Goal: Task Accomplishment & Management: Complete application form

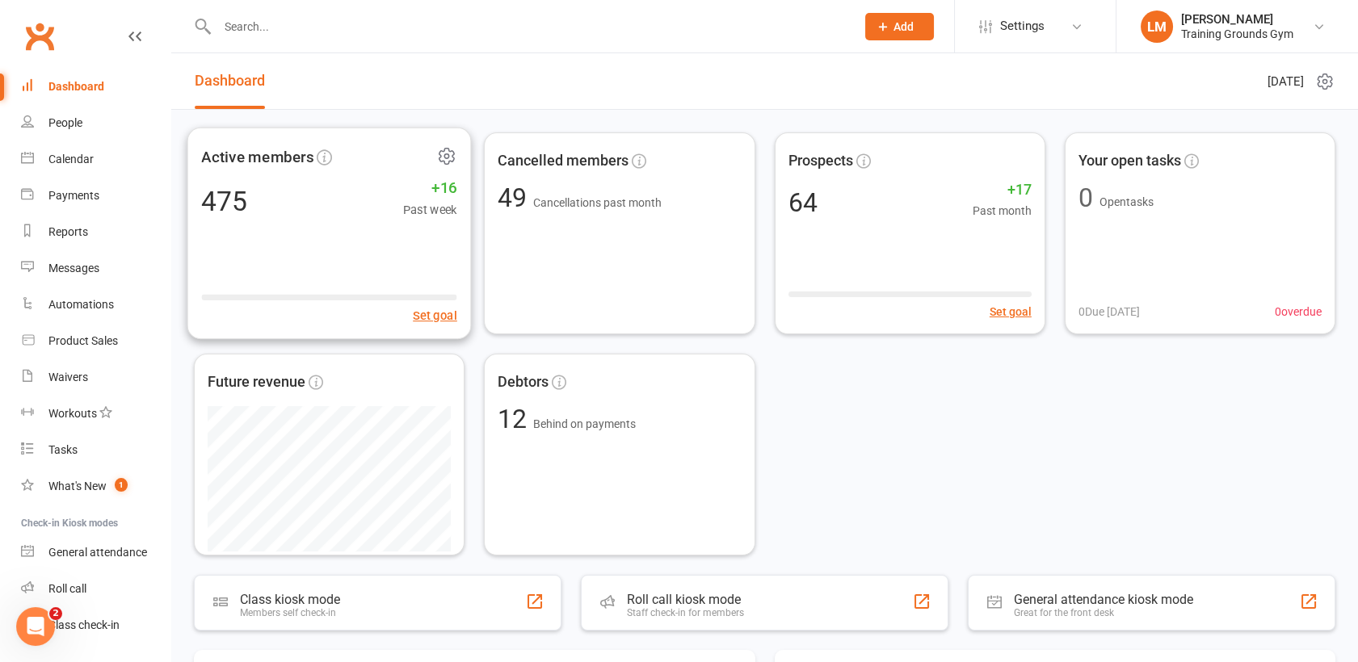
scroll to position [41, 0]
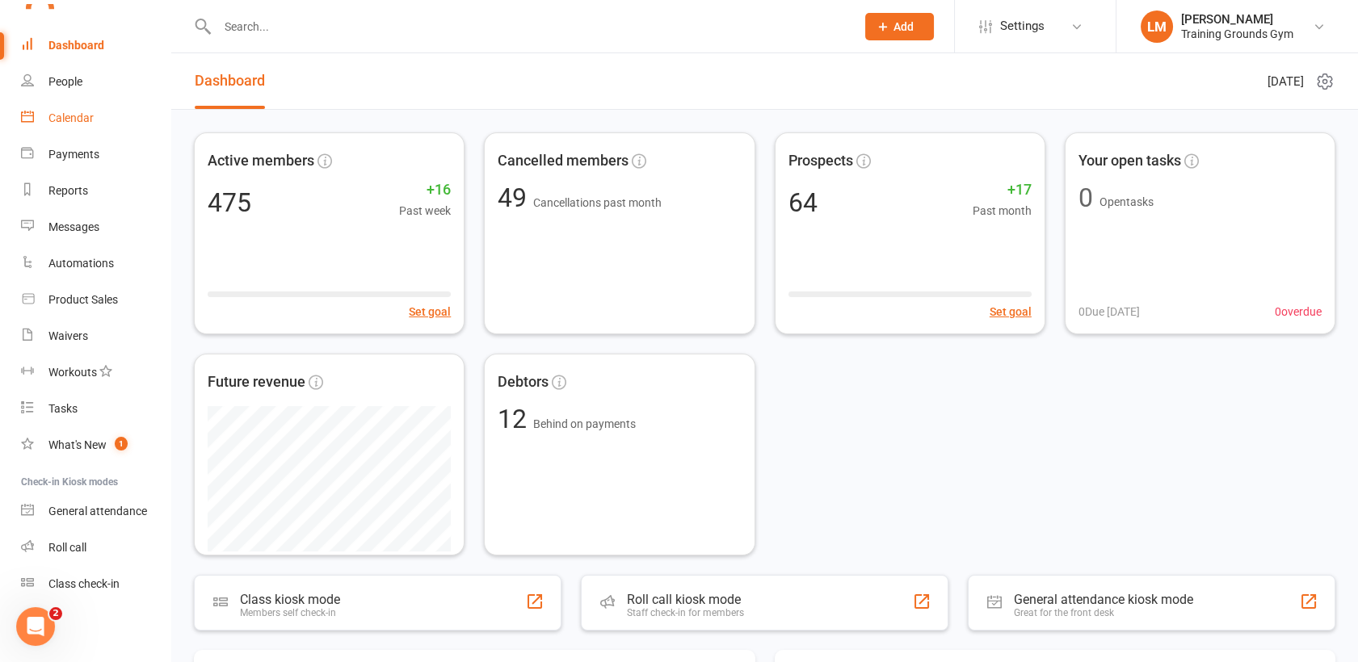
click at [65, 116] on div "Calendar" at bounding box center [70, 117] width 45 height 13
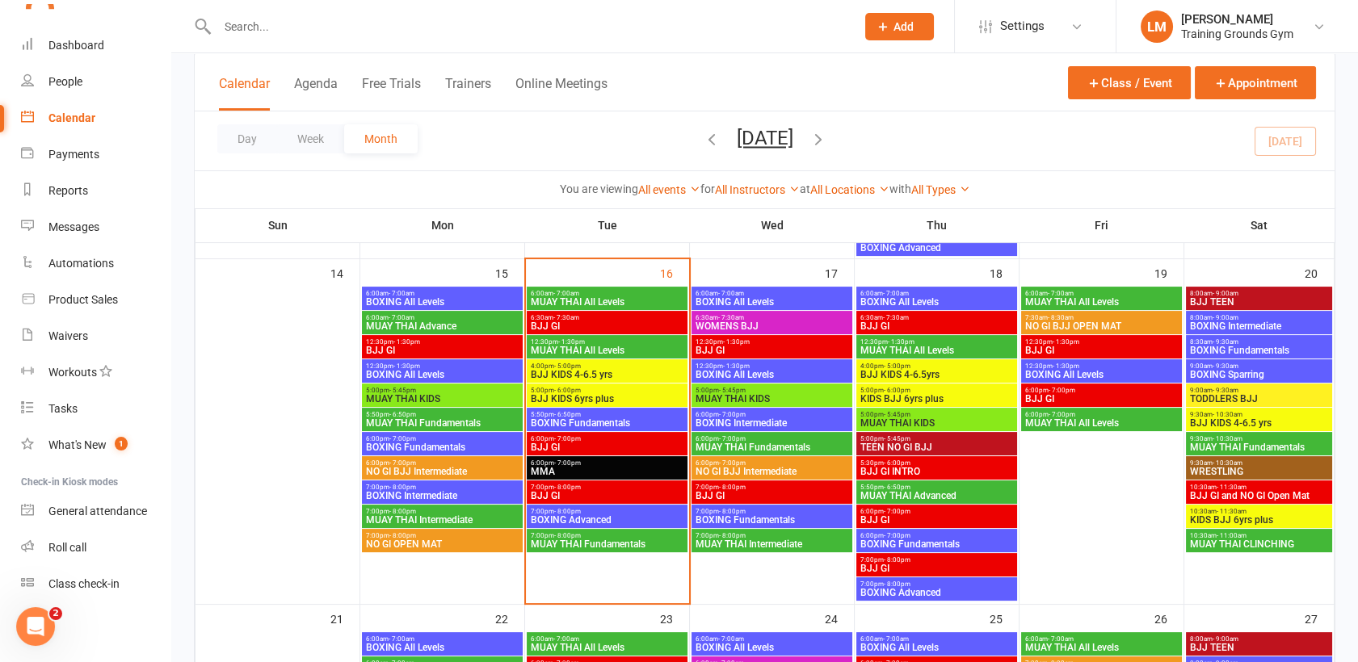
scroll to position [786, 0]
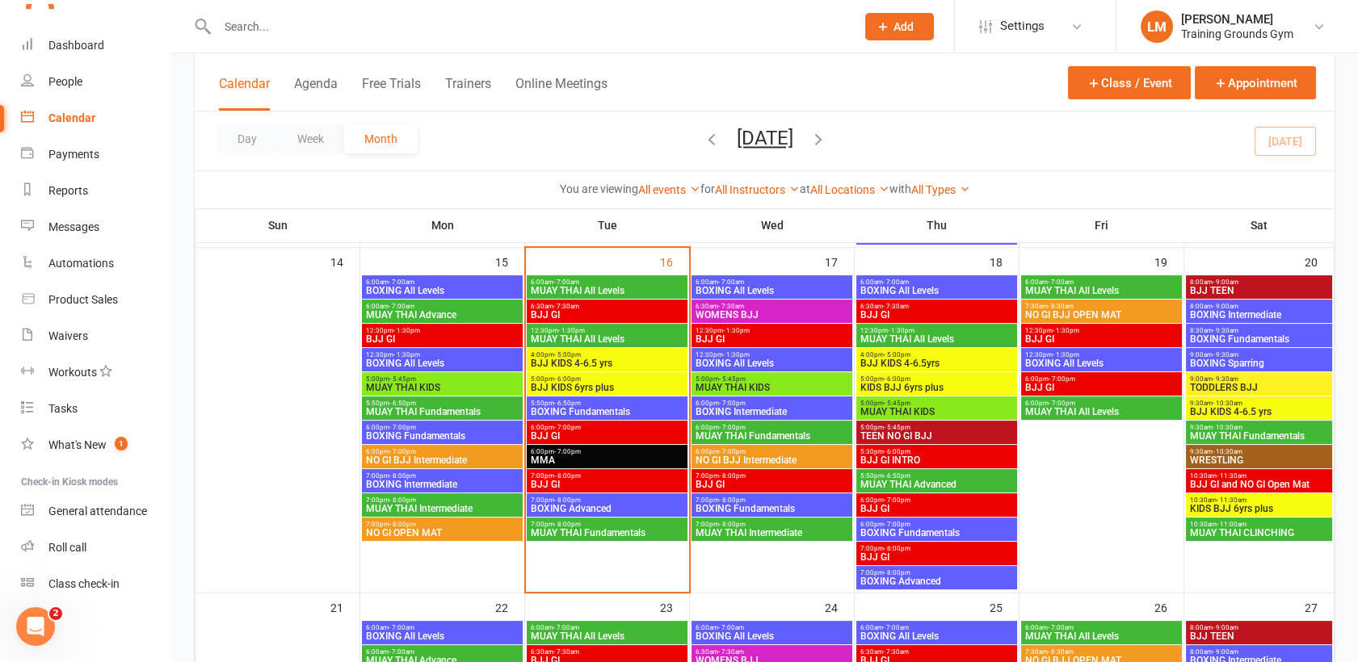
click at [605, 365] on span "BJJ KIDS 4-6.5 yrs" at bounding box center [607, 364] width 154 height 10
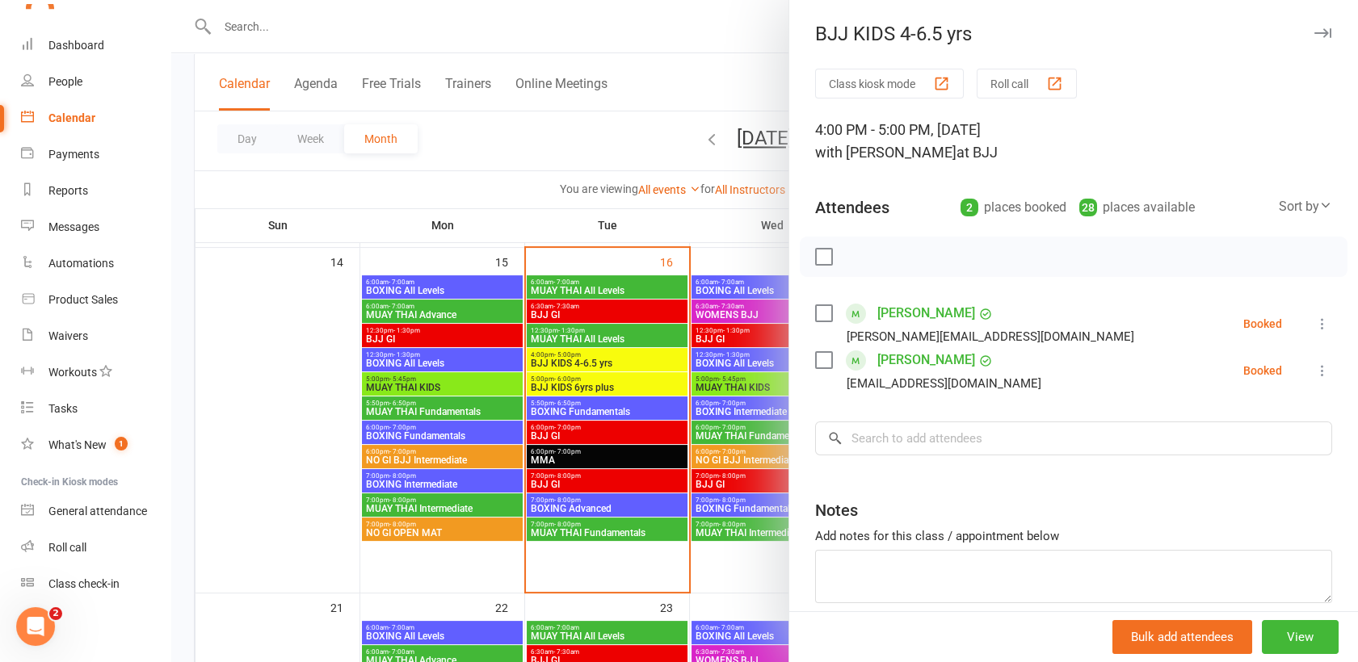
click at [815, 311] on label at bounding box center [823, 313] width 16 height 16
click at [817, 352] on label at bounding box center [823, 360] width 16 height 16
click at [857, 253] on icon "button" at bounding box center [860, 257] width 14 height 14
click at [578, 390] on div at bounding box center [764, 331] width 1186 height 662
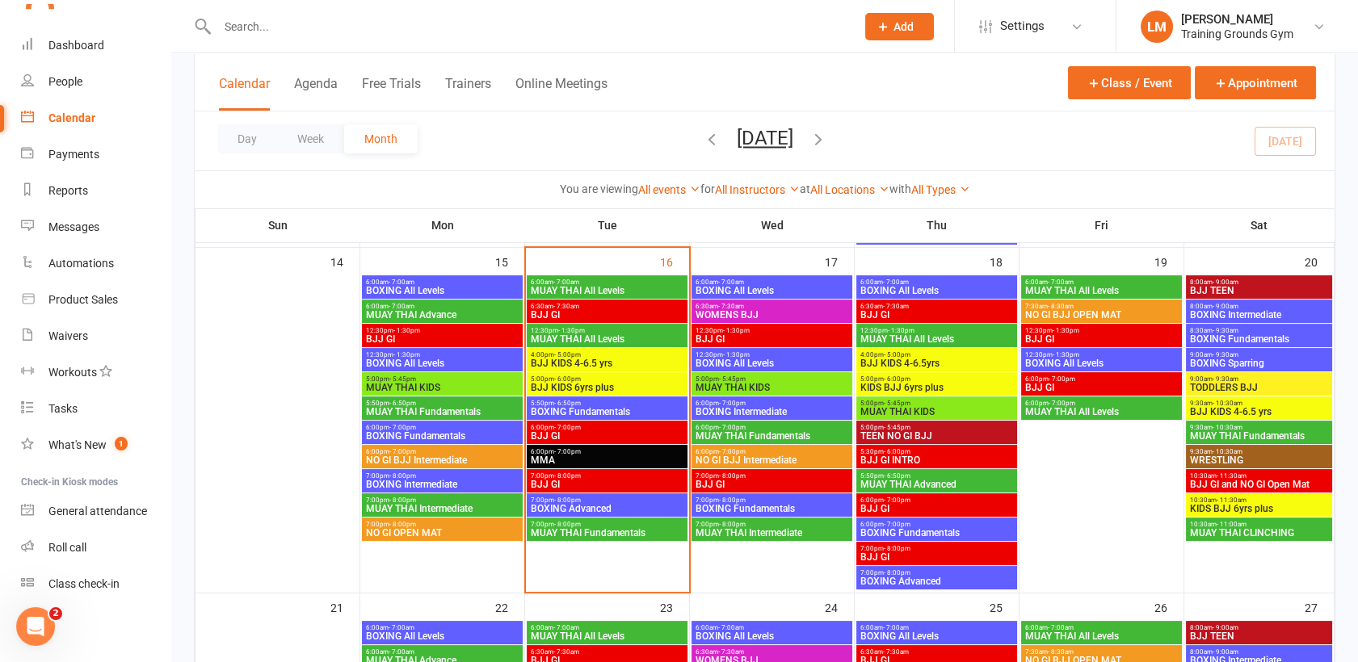
click at [574, 378] on span "- 6:00pm" at bounding box center [567, 379] width 27 height 7
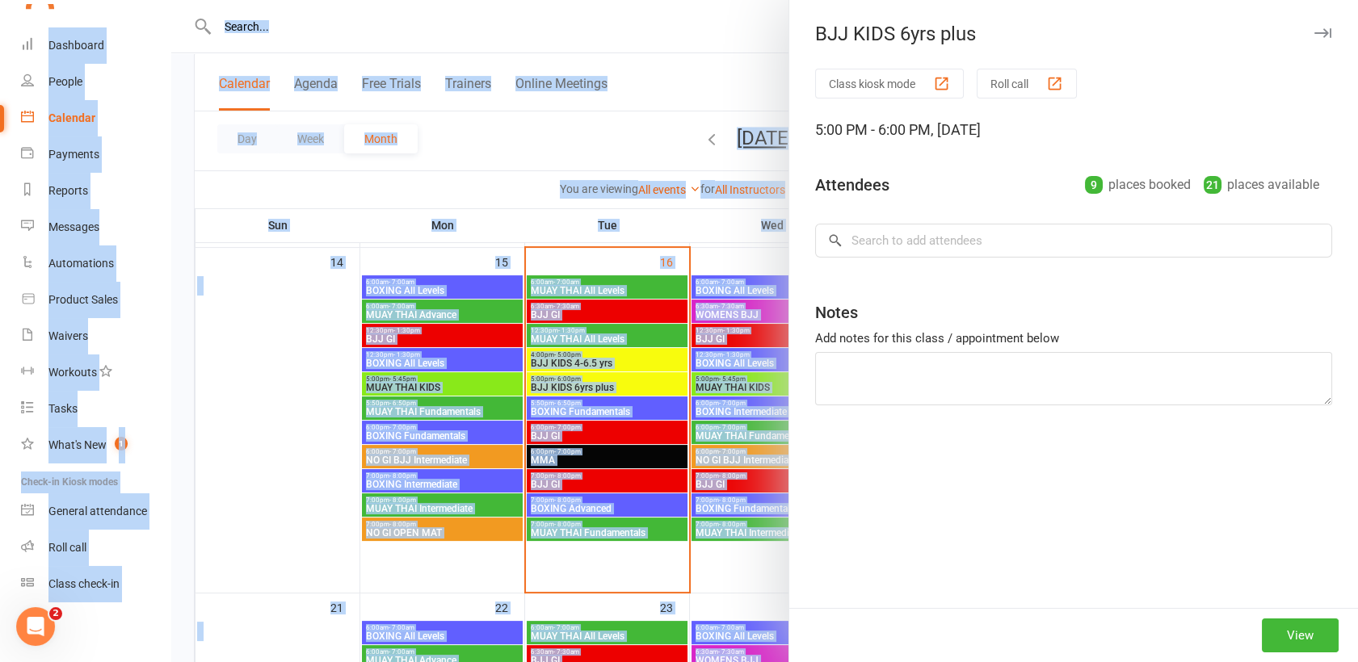
click at [574, 378] on div at bounding box center [764, 331] width 1186 height 662
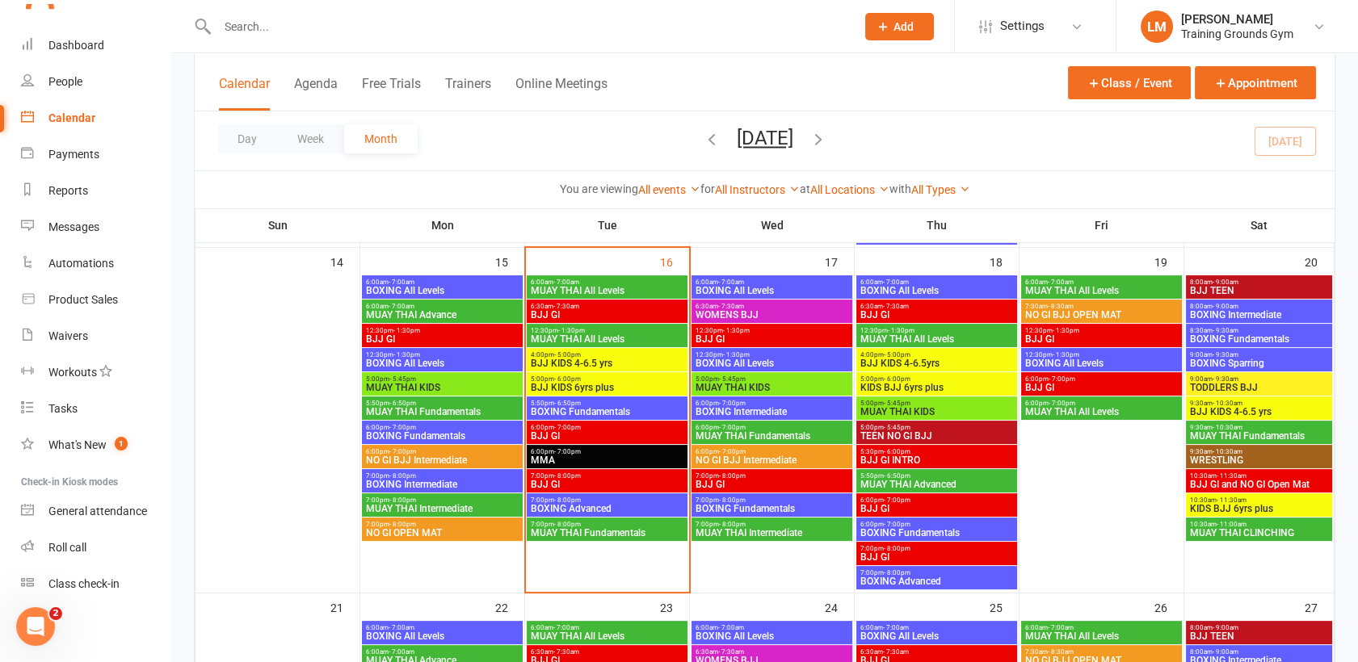
click at [574, 378] on span "- 6:00pm" at bounding box center [567, 379] width 27 height 7
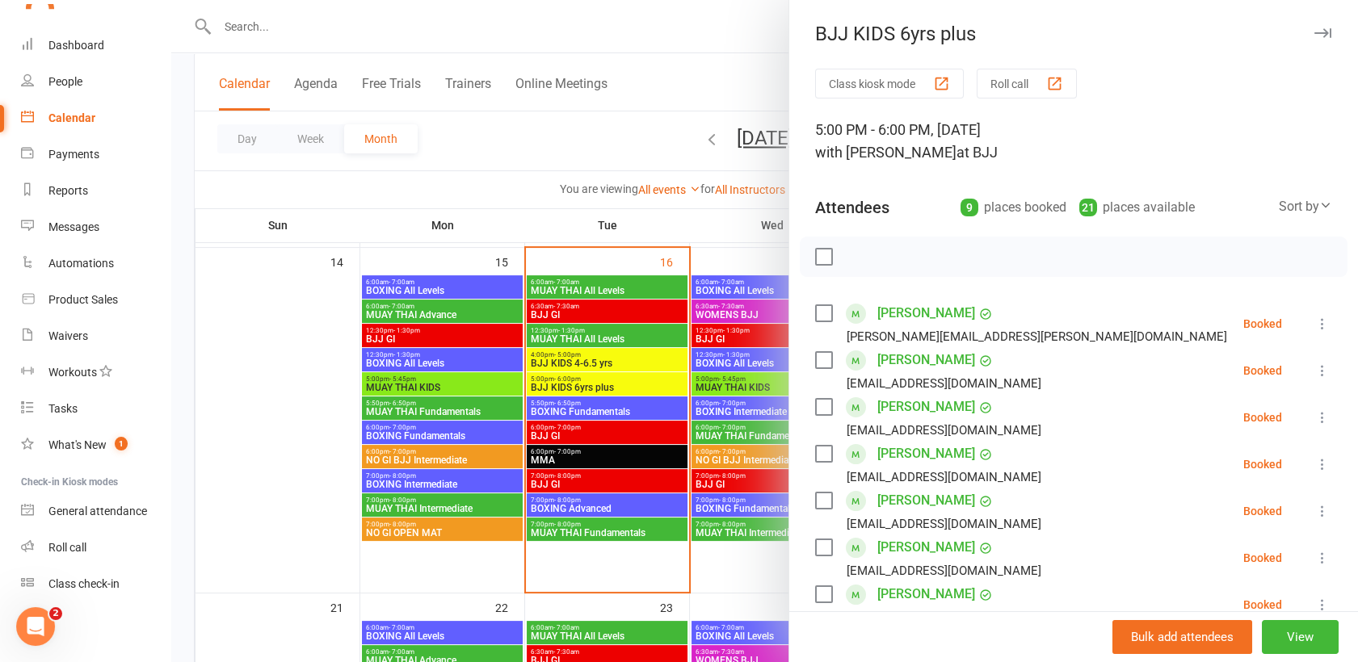
click at [815, 258] on label at bounding box center [823, 257] width 16 height 16
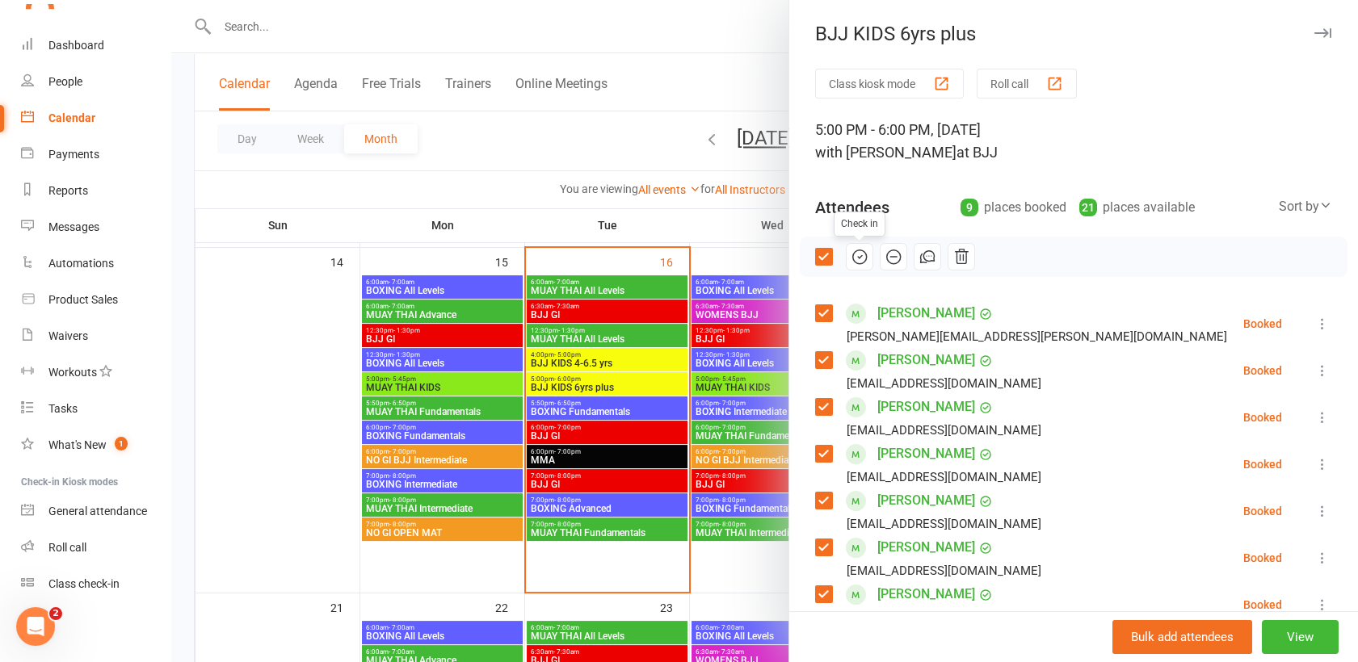
click at [850, 255] on icon "button" at bounding box center [859, 257] width 18 height 18
click at [555, 410] on div at bounding box center [764, 331] width 1186 height 662
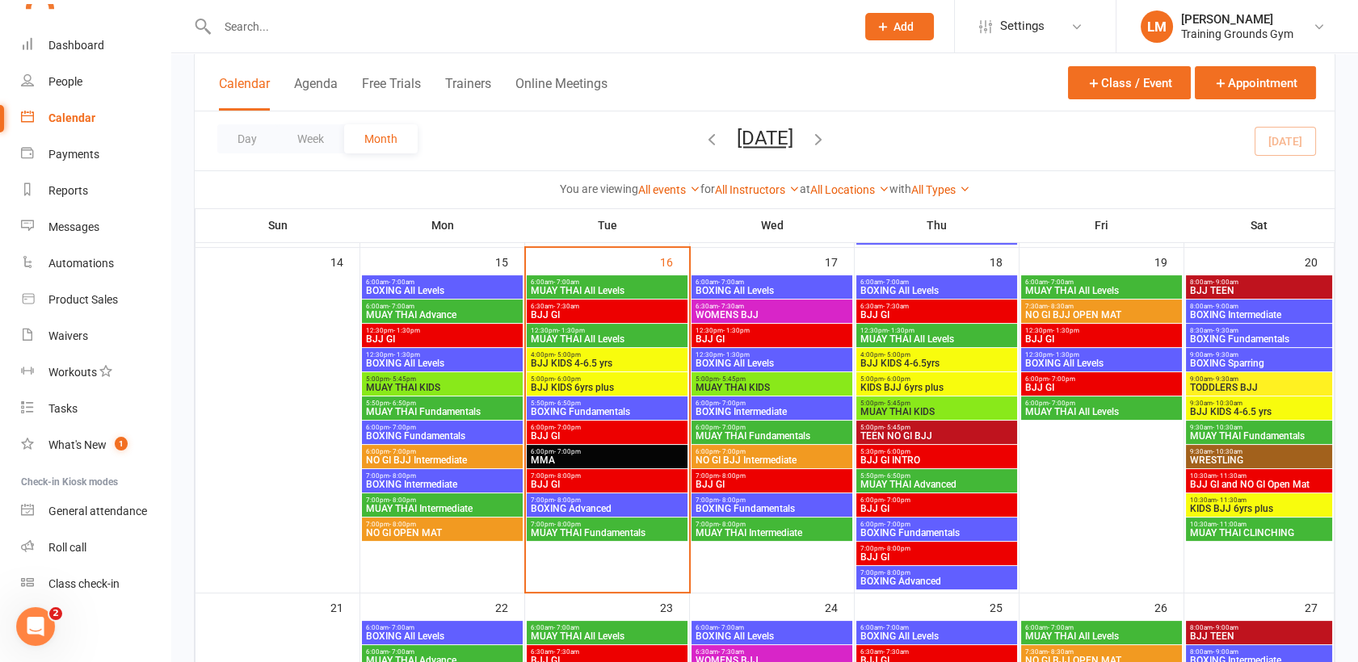
click at [555, 410] on span "BOXING Fundamentals" at bounding box center [607, 412] width 154 height 10
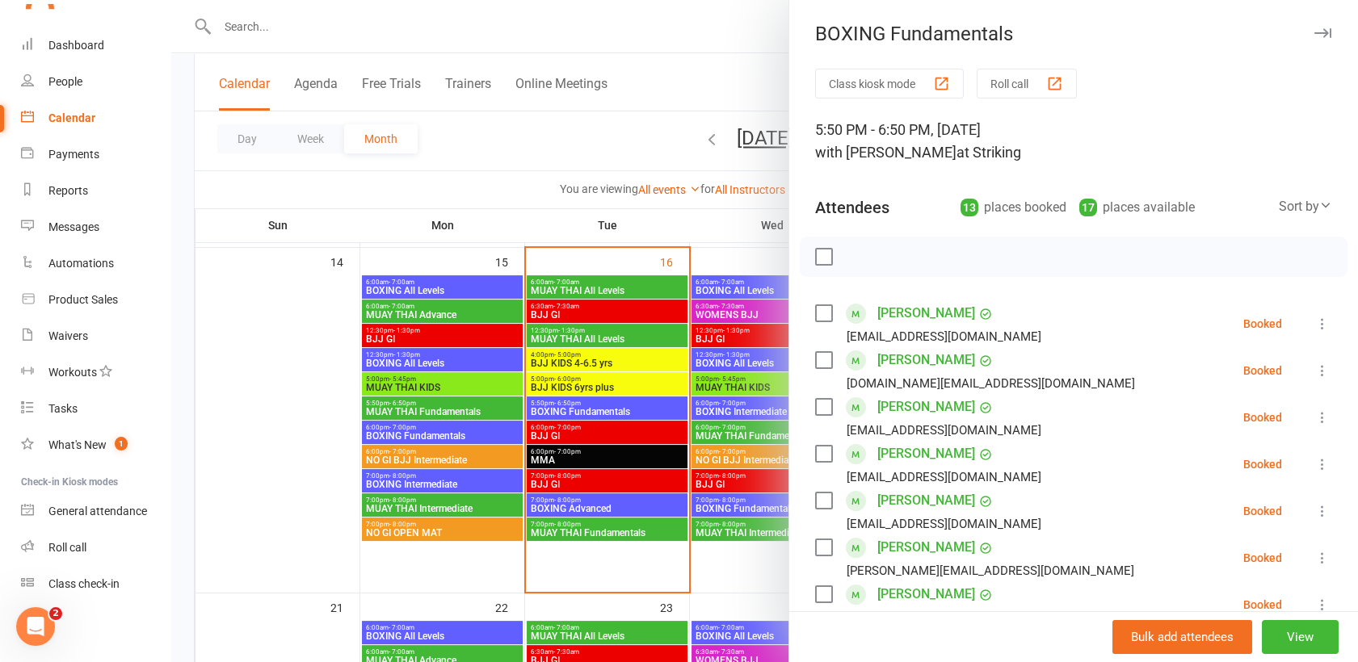
click at [68, 123] on div "Calendar" at bounding box center [71, 117] width 47 height 13
click at [86, 48] on div "Dashboard" at bounding box center [76, 45] width 56 height 13
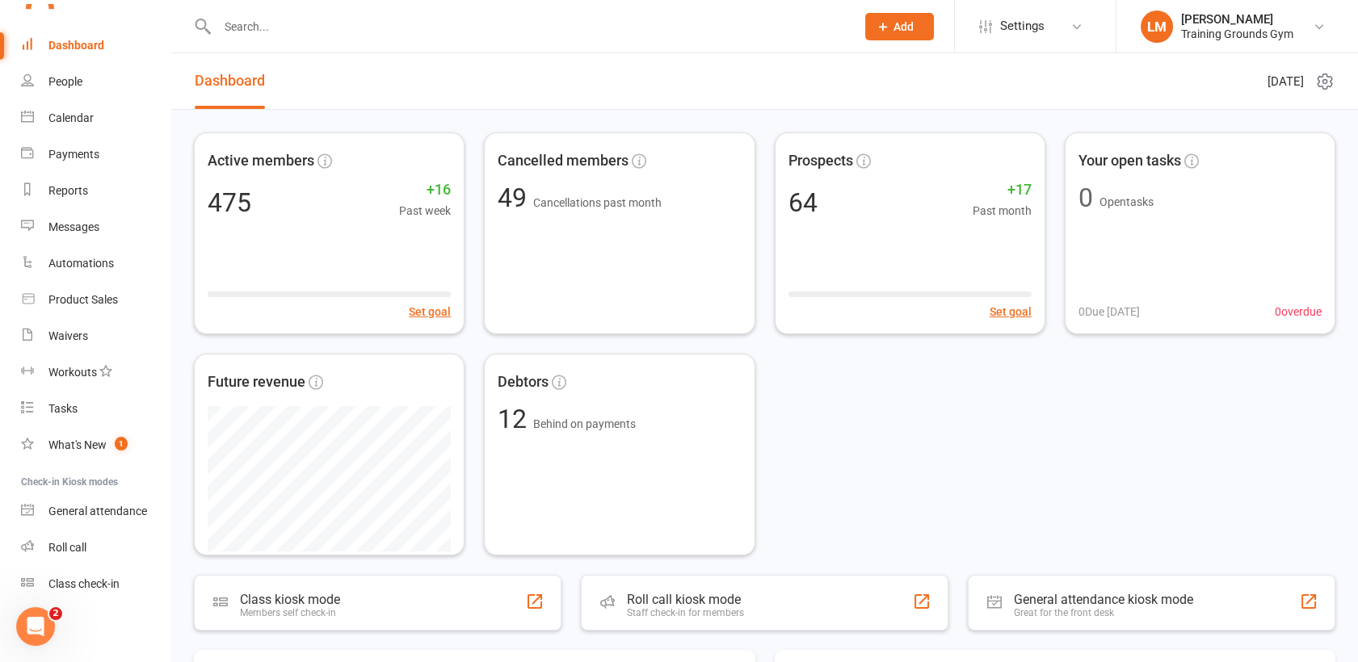
click at [248, 29] on input "text" at bounding box center [528, 26] width 632 height 23
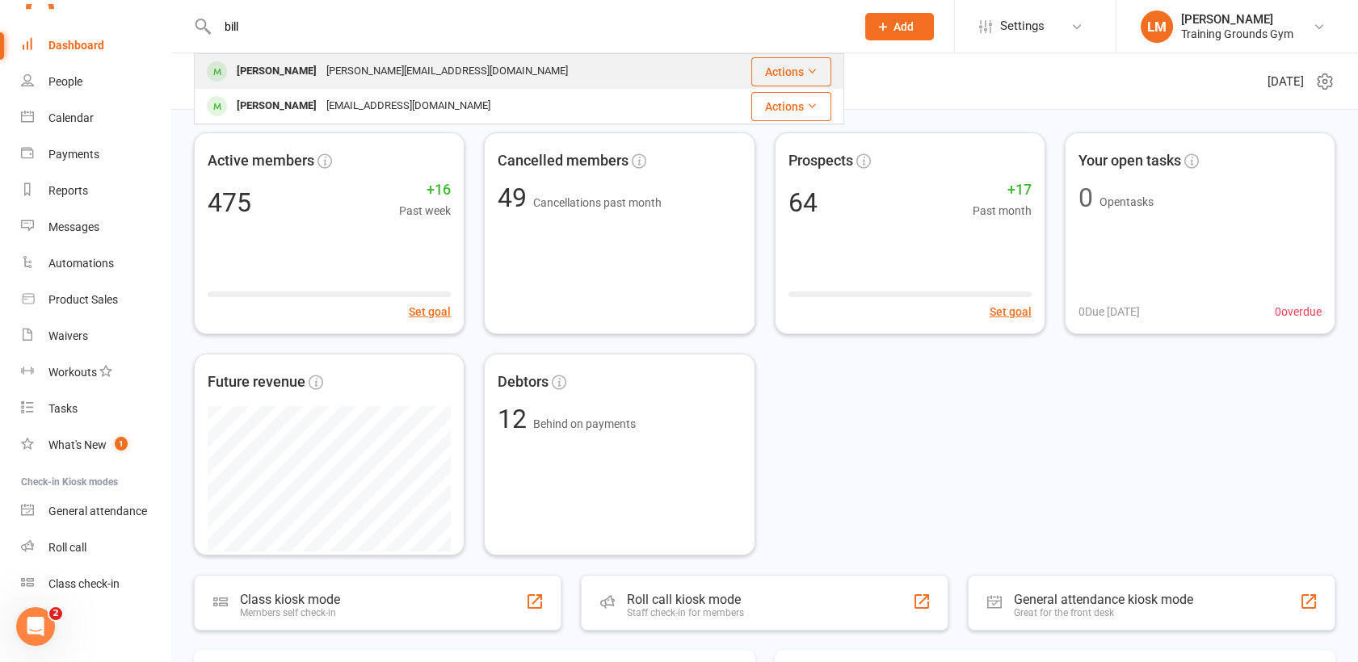
type input "bill"
click at [252, 71] on div "[PERSON_NAME]" at bounding box center [277, 71] width 90 height 23
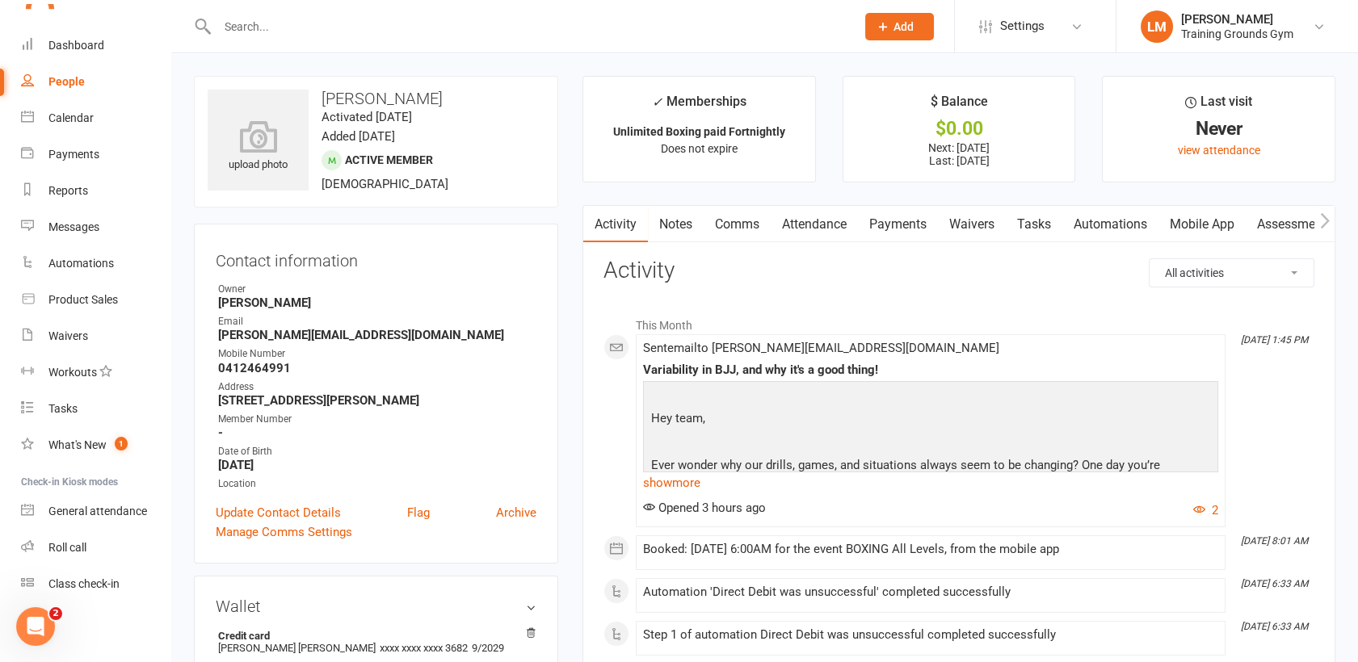
click at [885, 225] on link "Payments" at bounding box center [898, 224] width 80 height 37
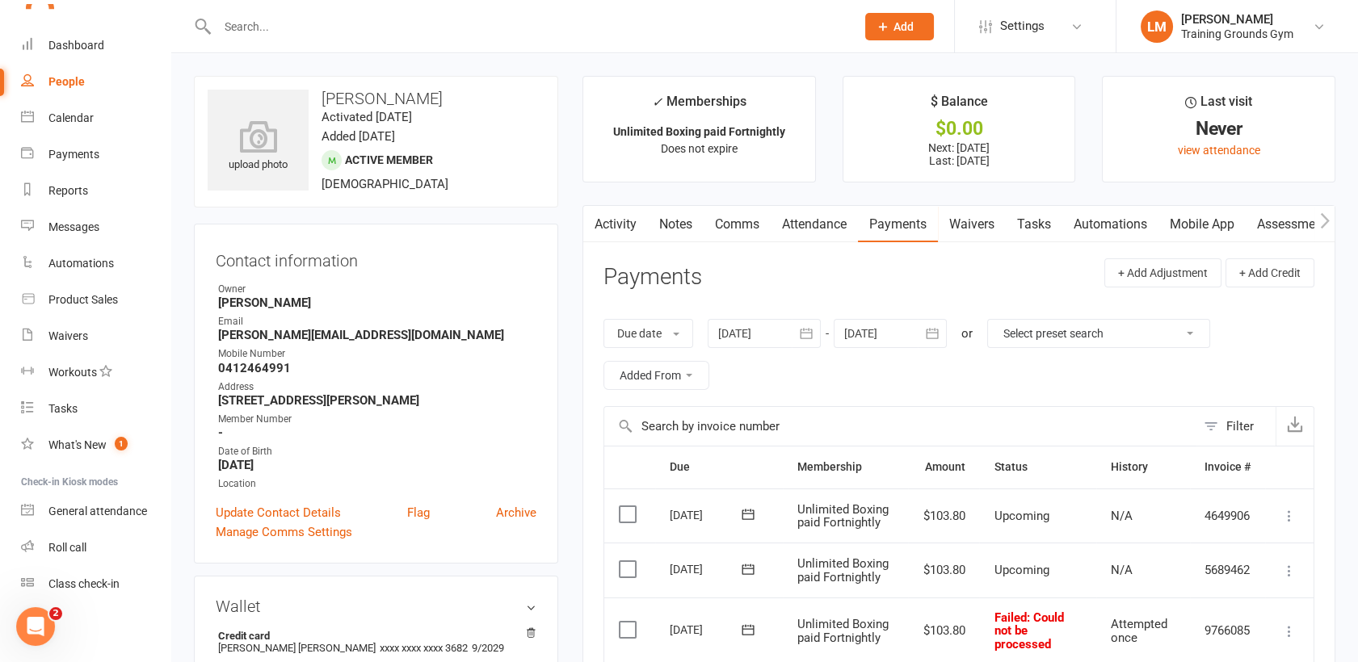
click at [750, 624] on icon at bounding box center [748, 630] width 16 height 16
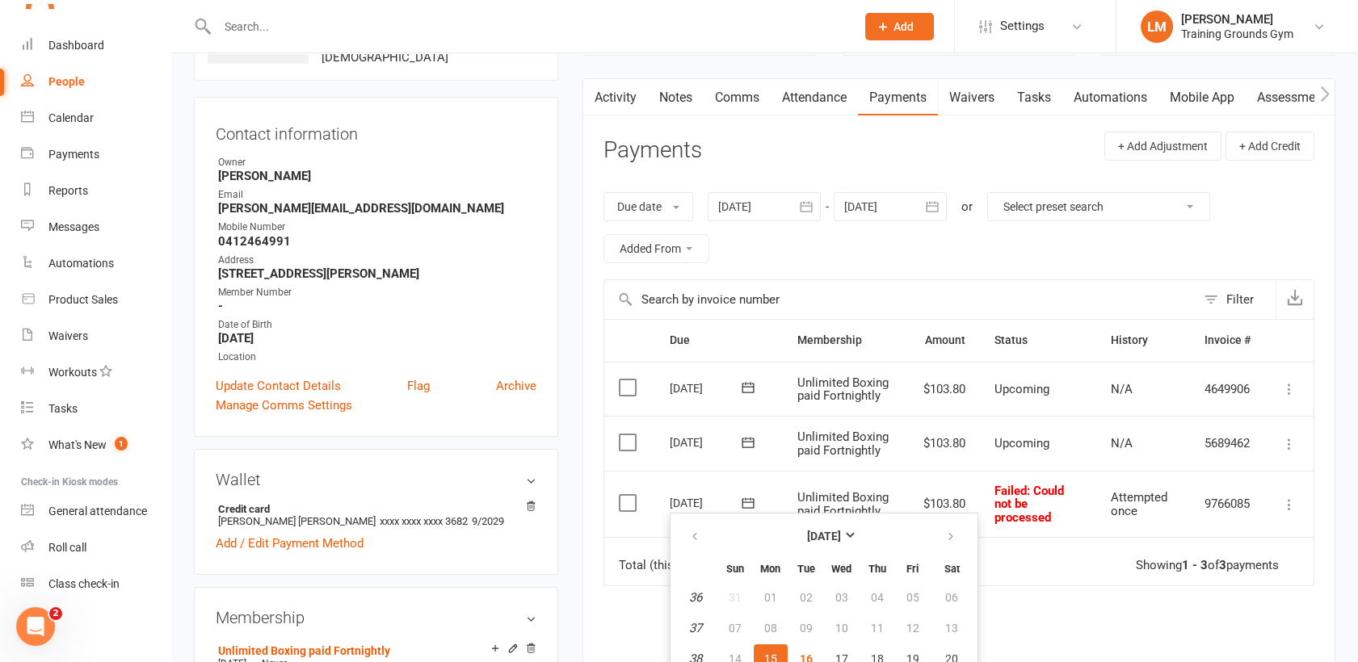
scroll to position [209, 0]
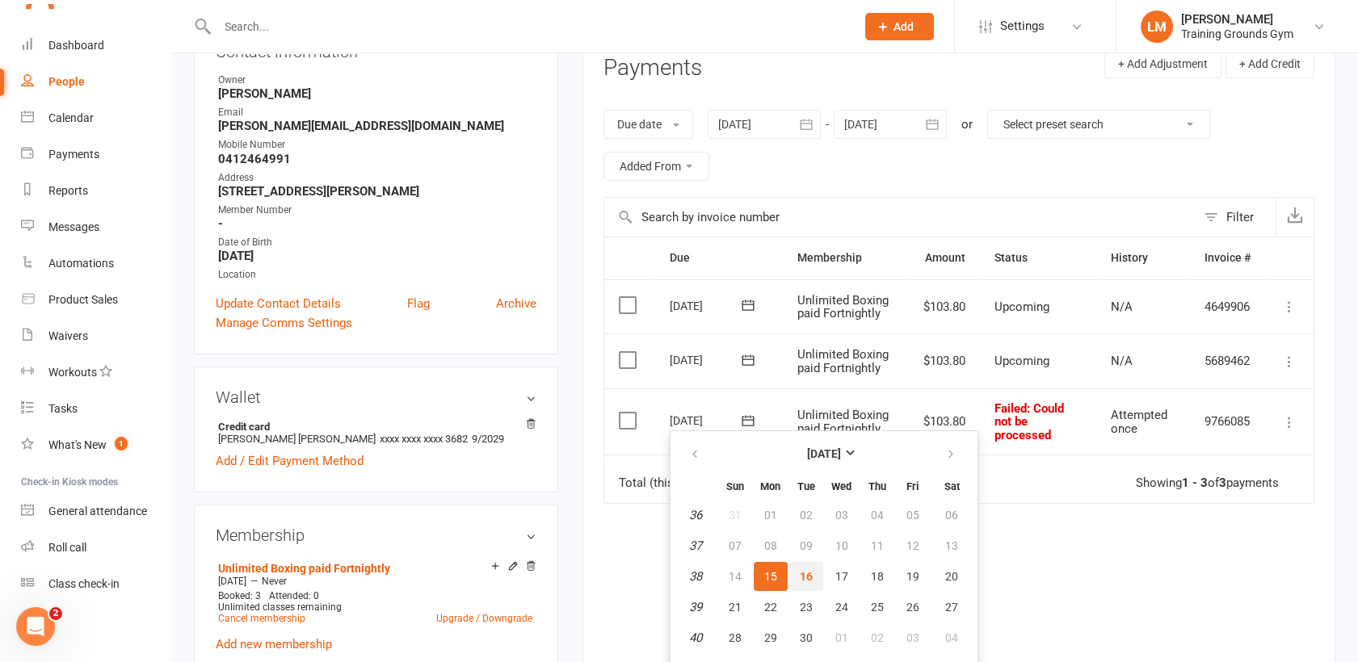
click at [800, 572] on span "16" at bounding box center [806, 576] width 13 height 13
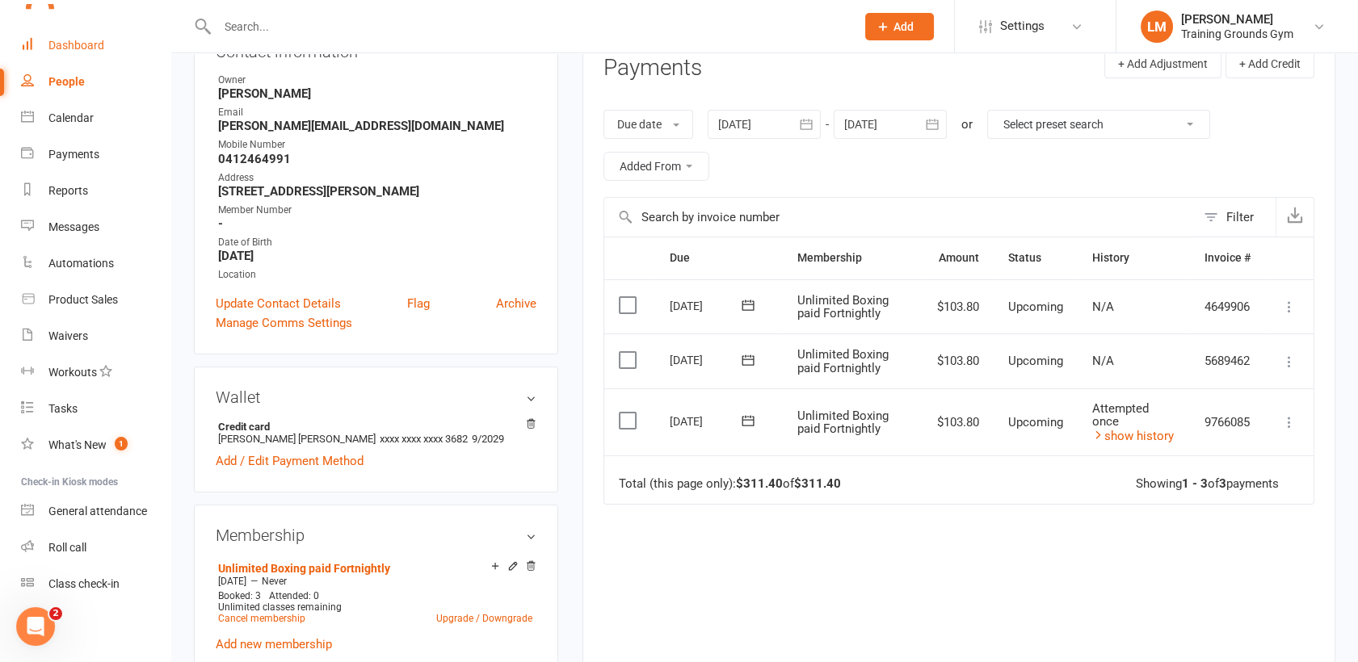
click at [84, 42] on div "Dashboard" at bounding box center [76, 45] width 56 height 13
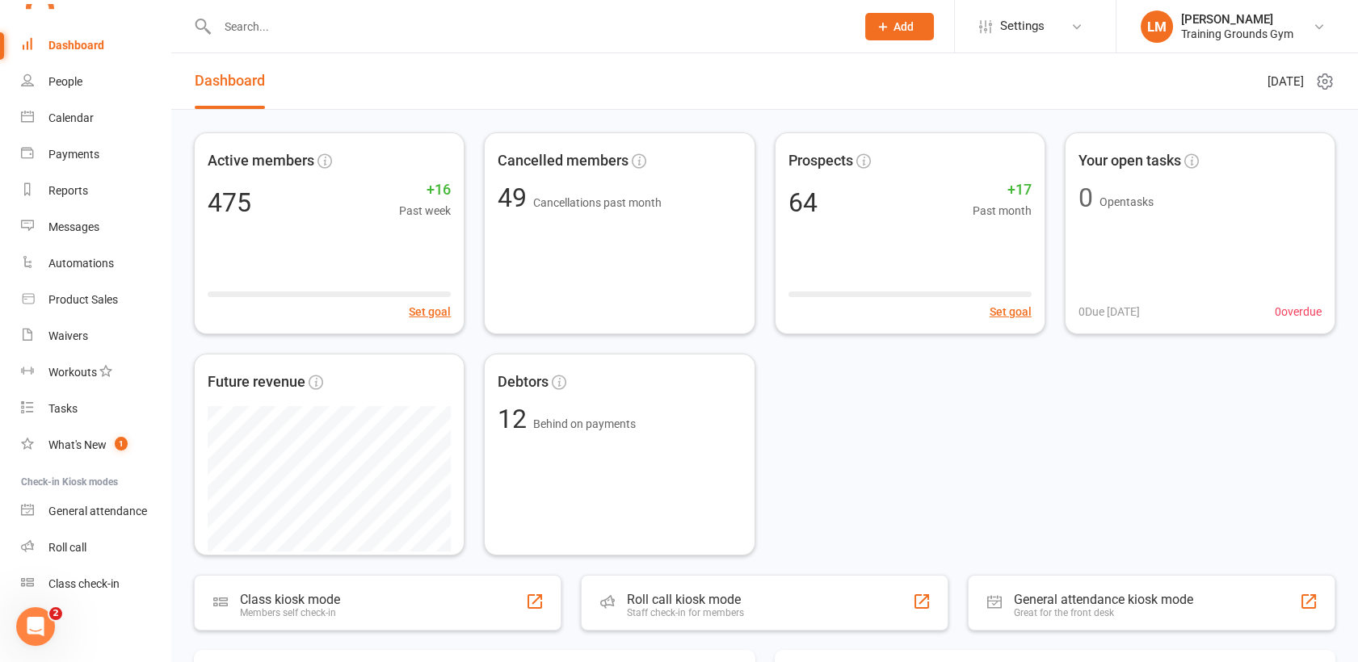
click at [257, 36] on input "text" at bounding box center [528, 26] width 632 height 23
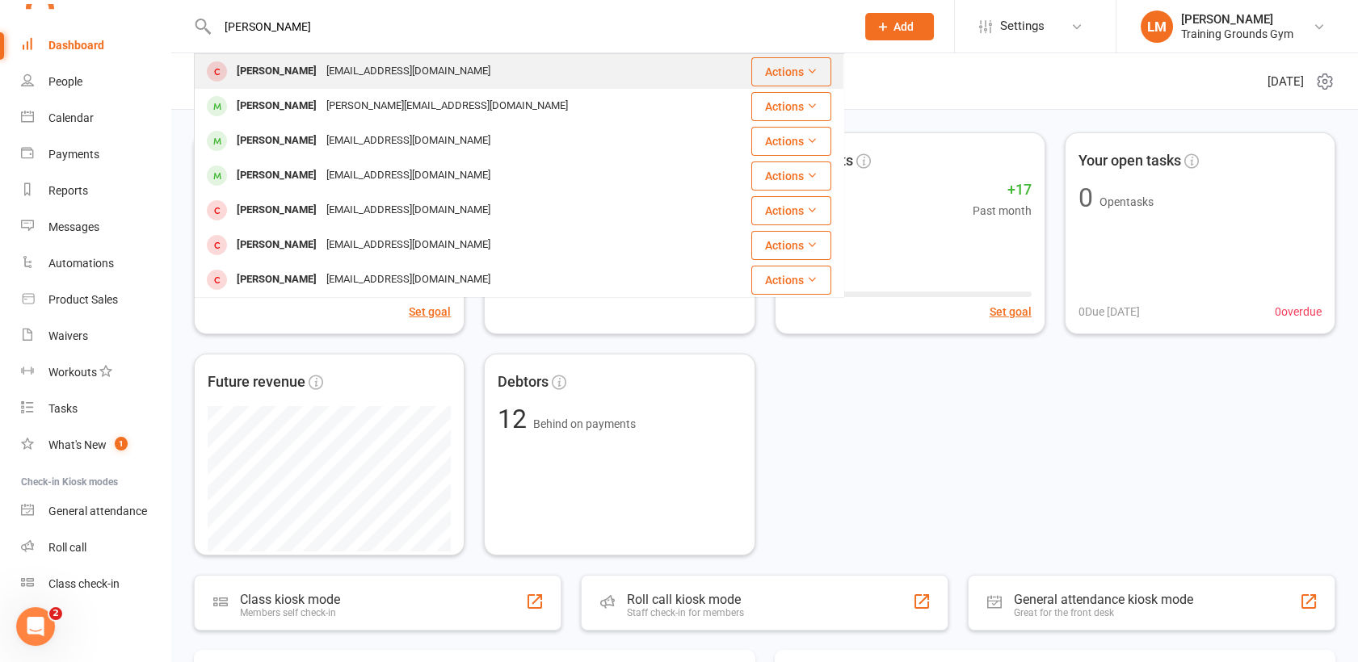
type input "[PERSON_NAME]"
click at [258, 75] on div "[PERSON_NAME]" at bounding box center [277, 71] width 90 height 23
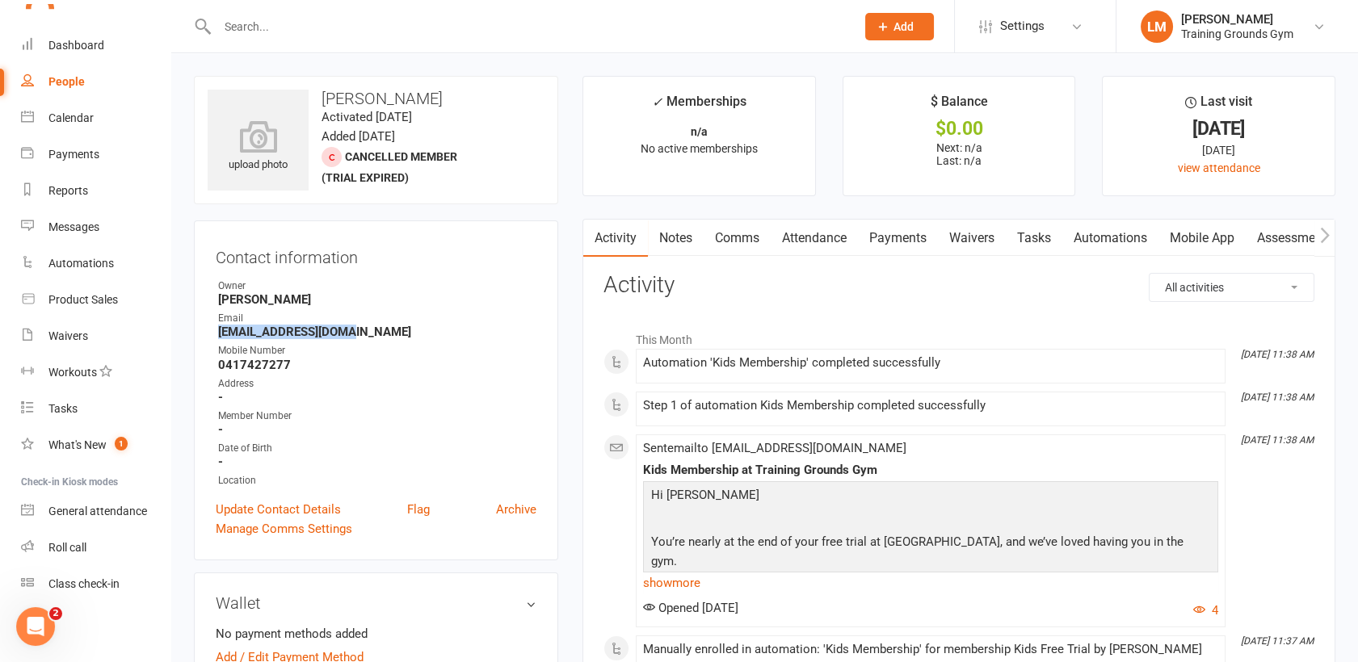
drag, startPoint x: 345, startPoint y: 332, endPoint x: 208, endPoint y: 336, distance: 136.6
click at [208, 336] on div "Contact information Owner [PERSON_NAME] Email [EMAIL_ADDRESS][DOMAIN_NAME] Mobi…" at bounding box center [376, 390] width 364 height 340
copy strong "[EMAIL_ADDRESS][DOMAIN_NAME]"
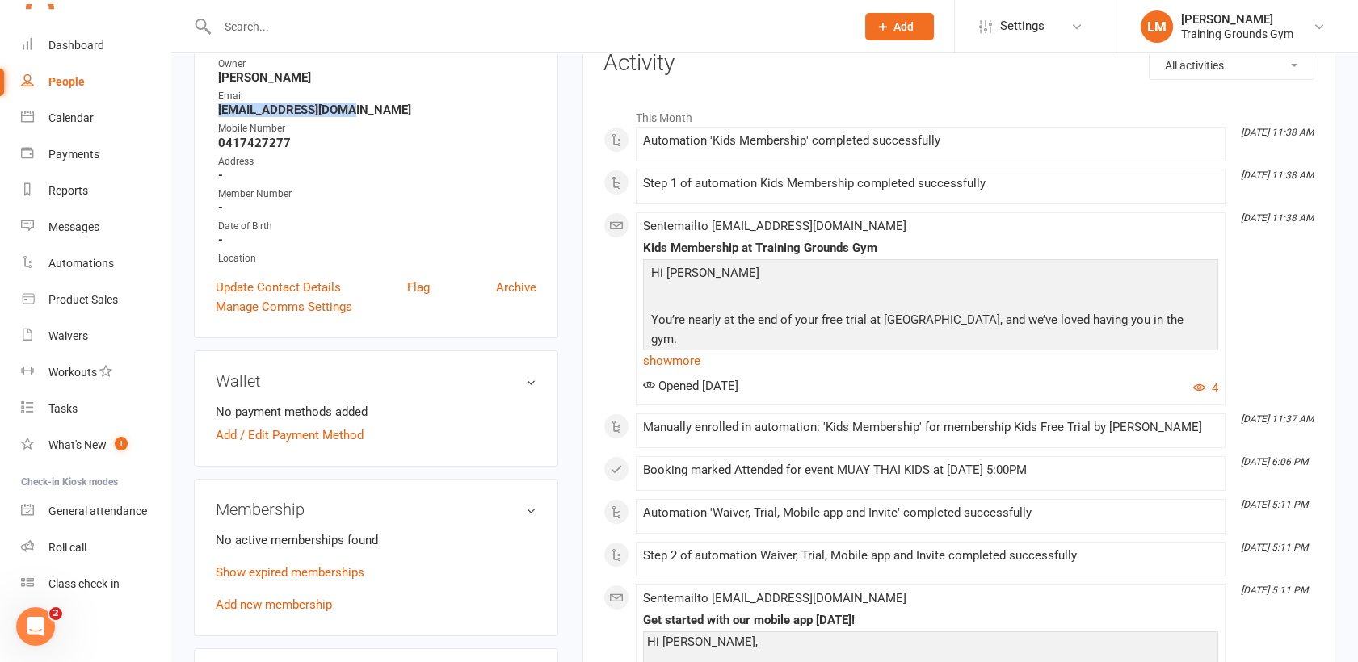
scroll to position [226, 0]
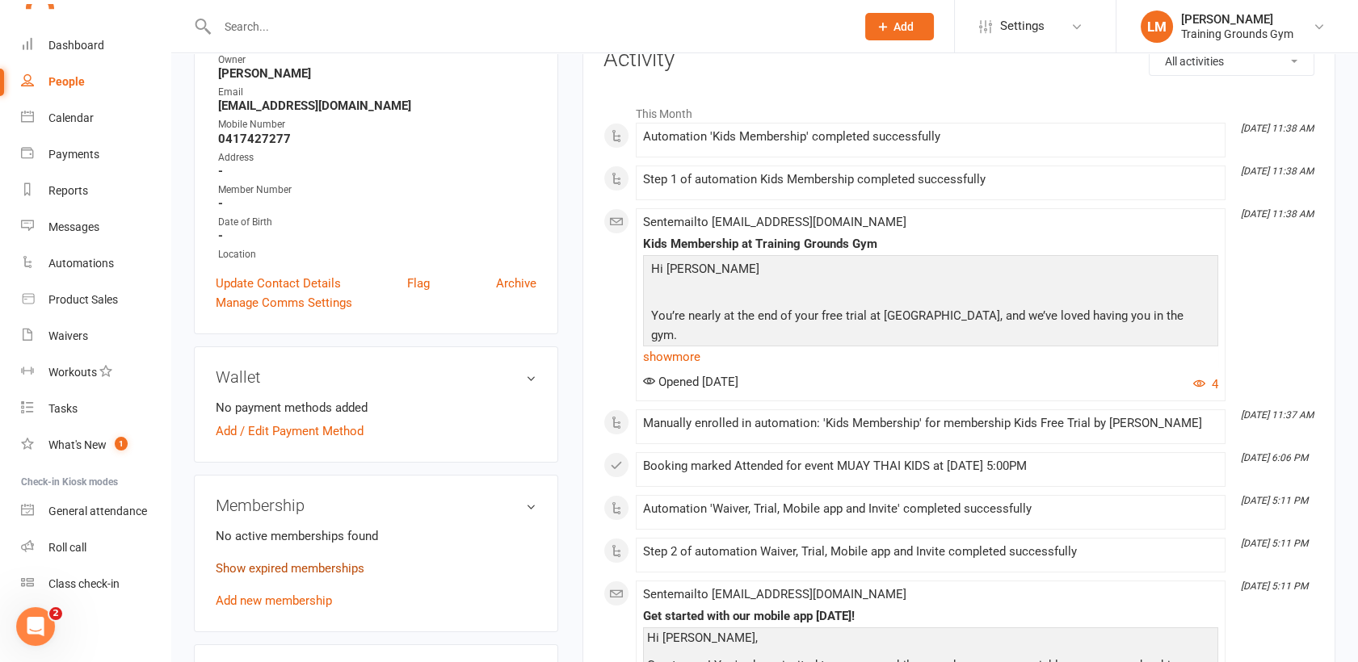
click at [240, 561] on link "Show expired memberships" at bounding box center [290, 568] width 149 height 15
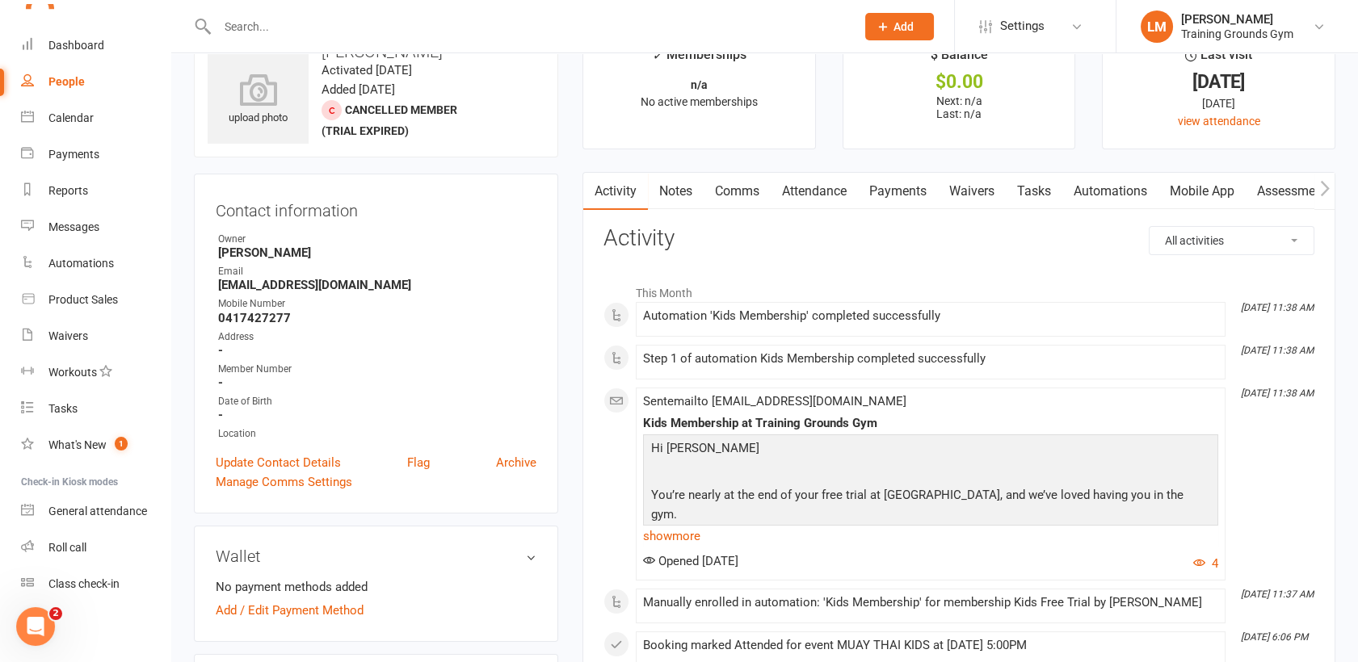
scroll to position [0, 0]
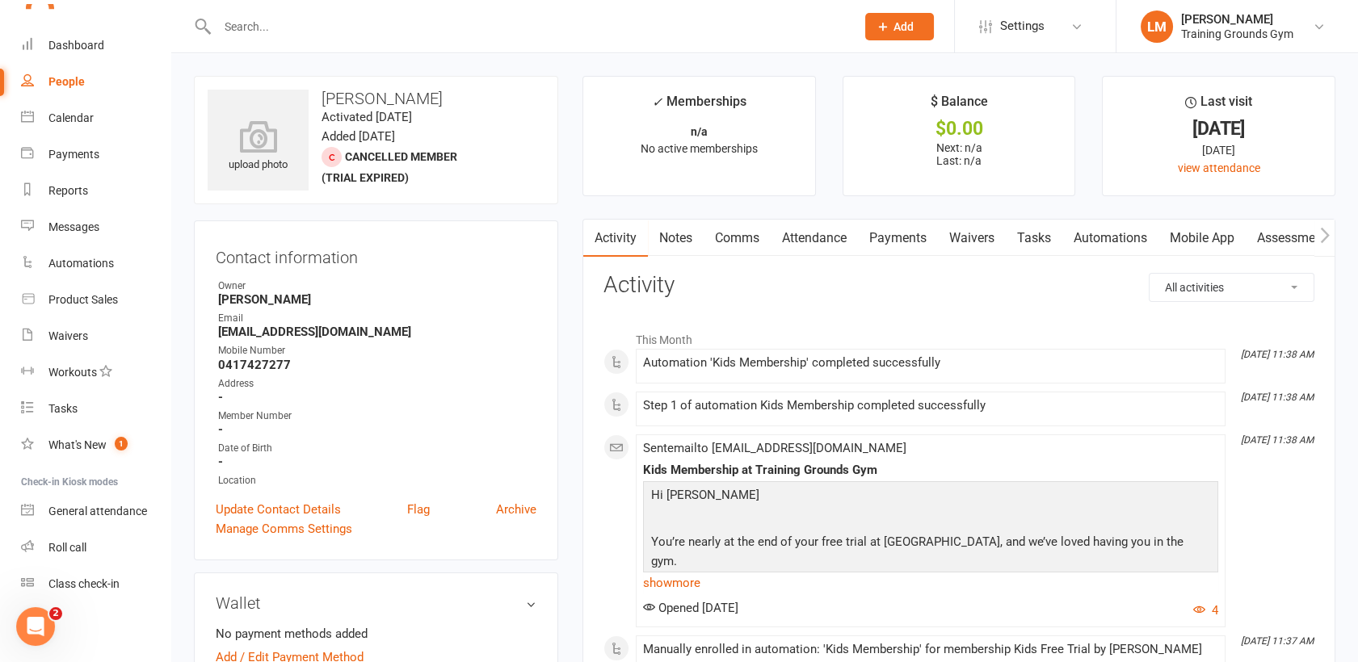
click at [724, 235] on link "Comms" at bounding box center [736, 238] width 67 height 37
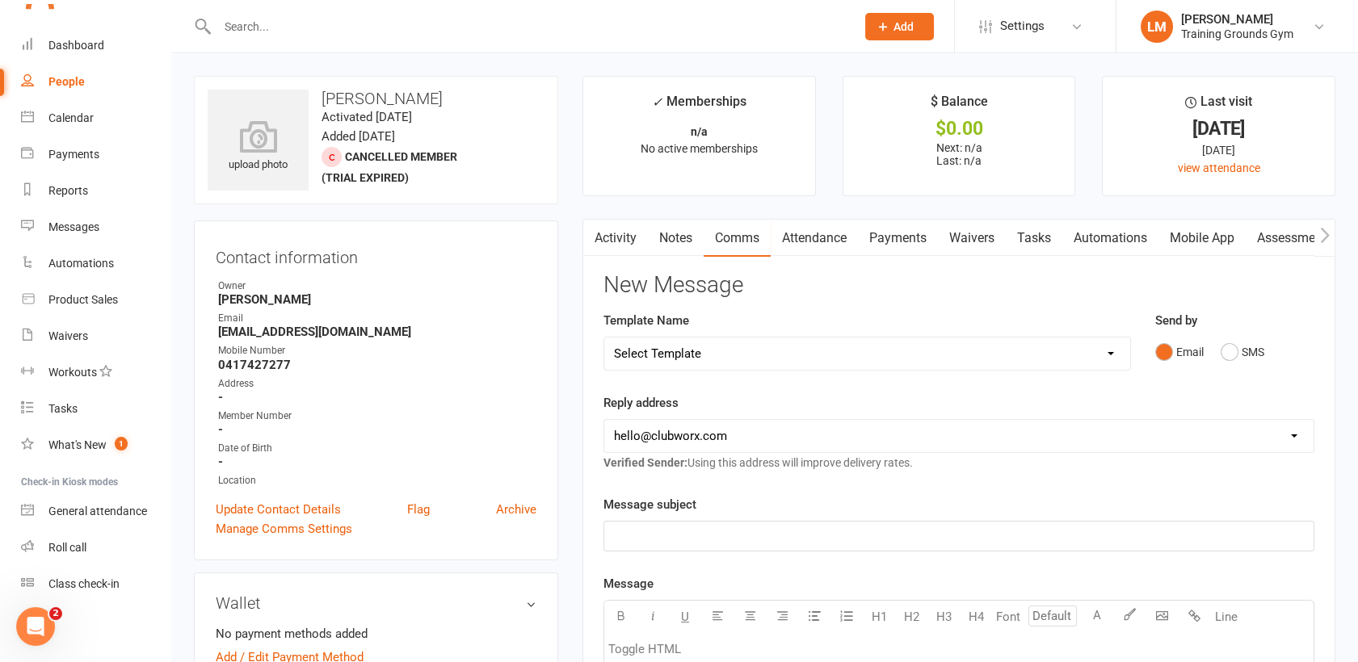
click at [1114, 241] on link "Automations" at bounding box center [1110, 238] width 96 height 37
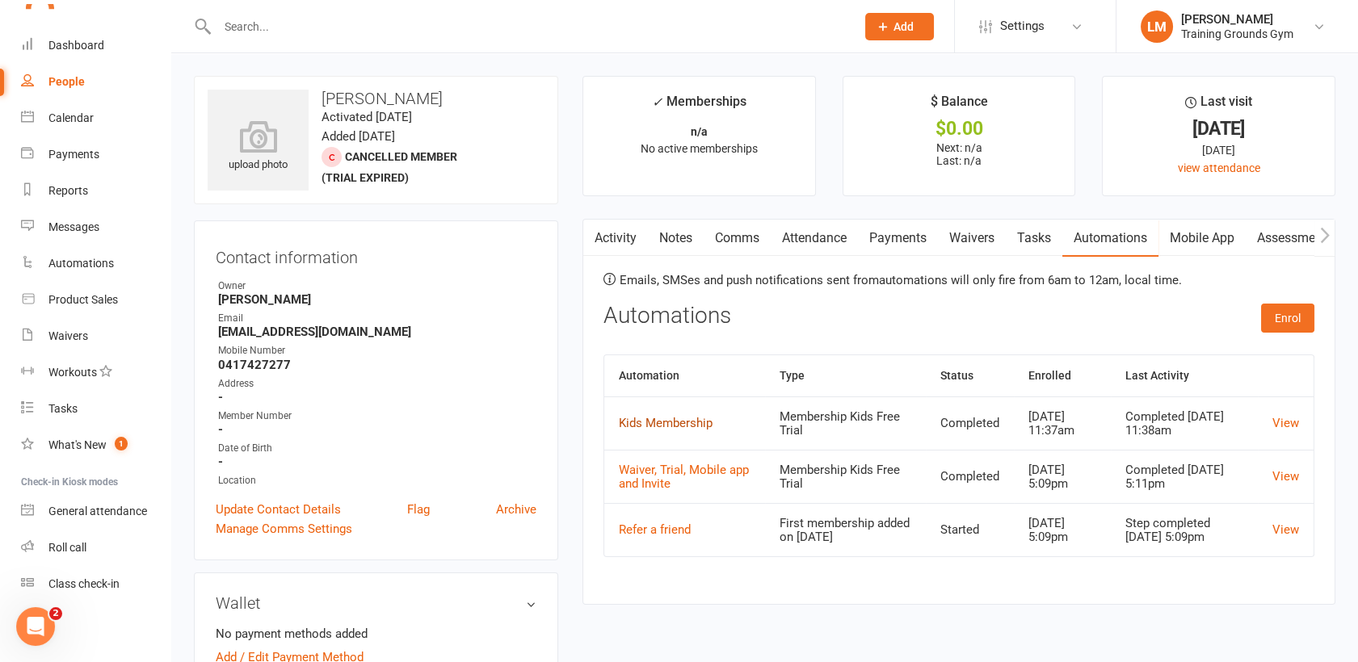
click at [646, 426] on link "Kids Membership" at bounding box center [666, 423] width 94 height 15
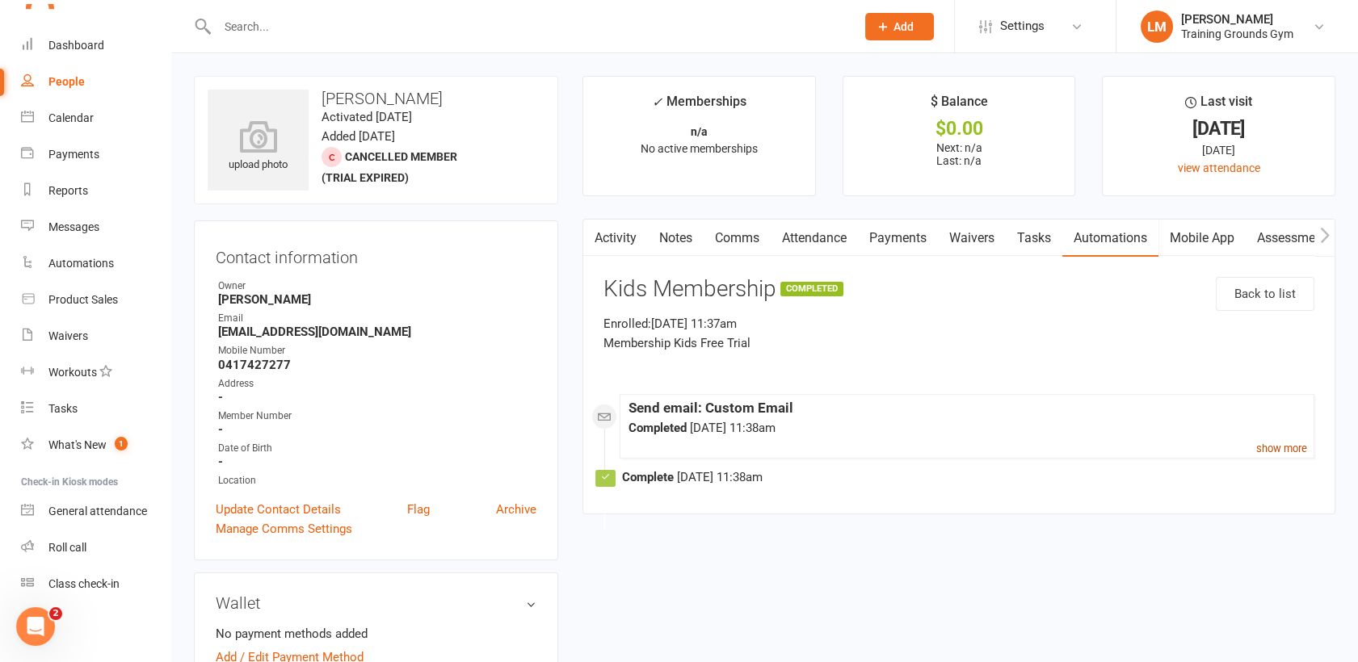
click at [1278, 443] on small "show more" at bounding box center [1281, 449] width 51 height 12
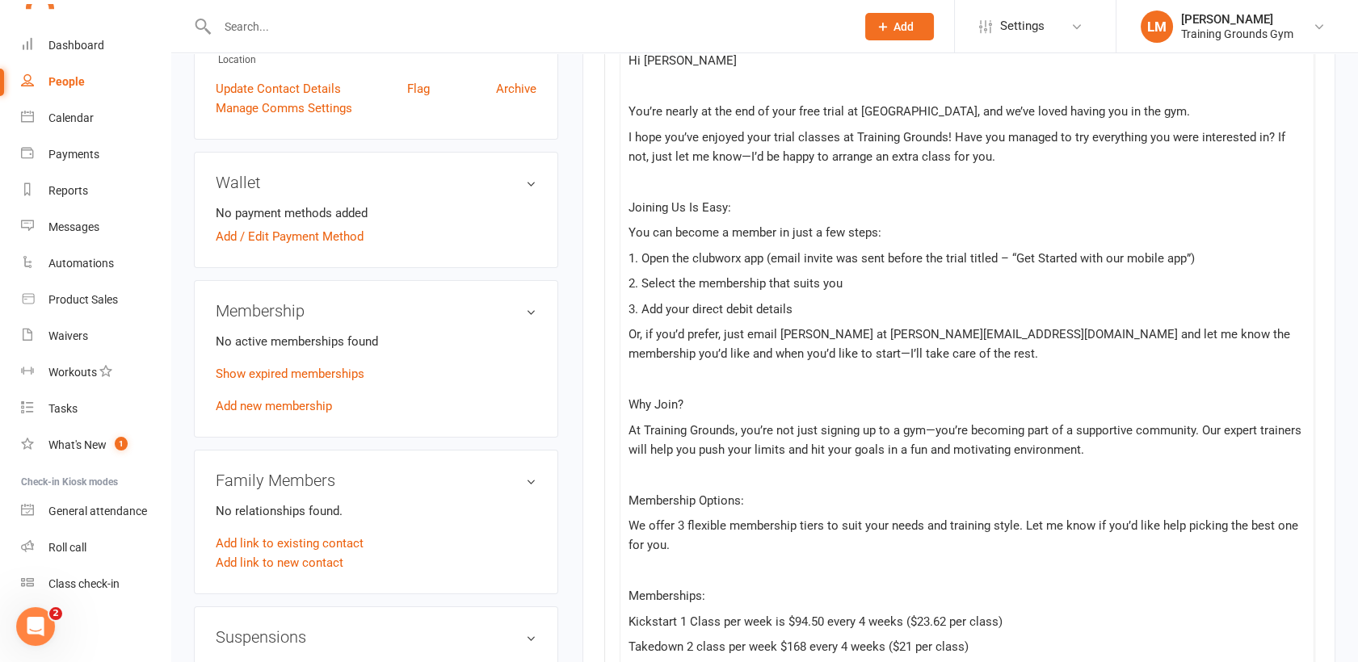
scroll to position [423, 0]
click at [271, 404] on link "Add new membership" at bounding box center [274, 404] width 116 height 15
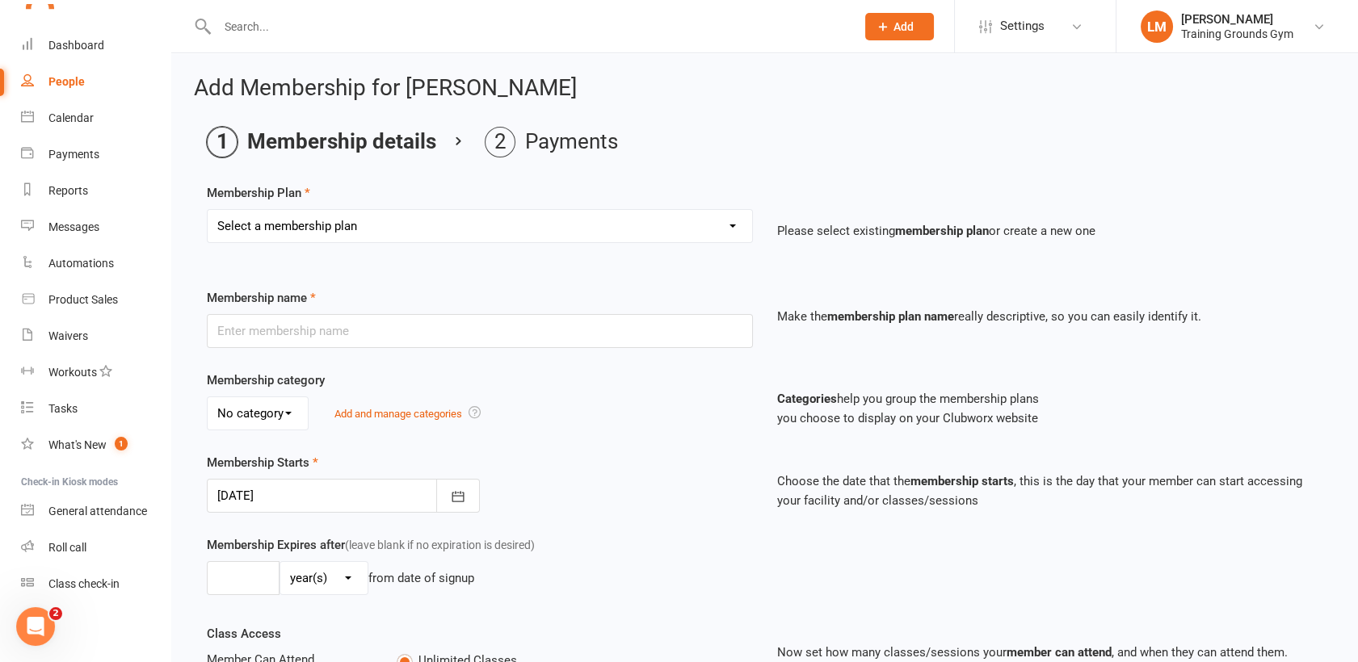
click at [549, 229] on select "Select a membership plan Create new Membership Plan Trial Basic for beginners a…" at bounding box center [480, 226] width 544 height 32
select select "4"
click at [208, 210] on select "Select a membership plan Create new Membership Plan Trial Basic for beginners a…" at bounding box center [480, 226] width 544 height 32
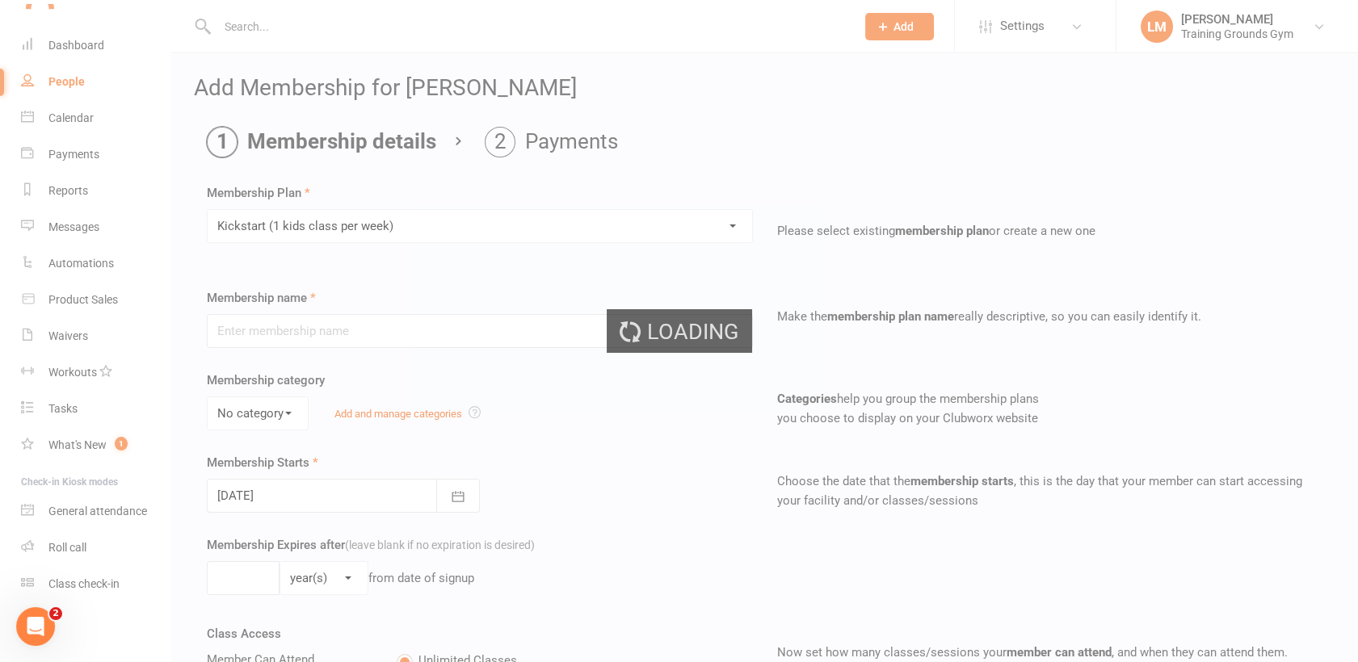
type input "Kickstart (1 kids class per week)"
select select "2"
type input "0"
type input "1"
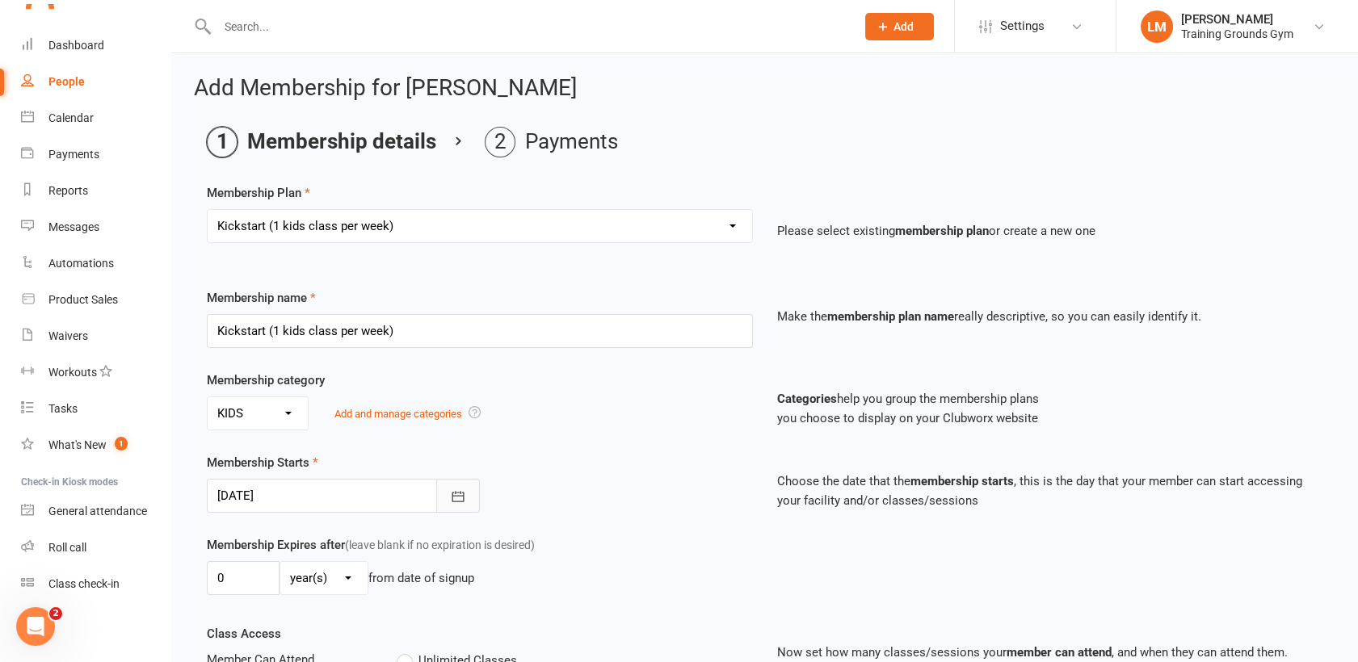
click at [460, 498] on icon "button" at bounding box center [458, 497] width 16 height 16
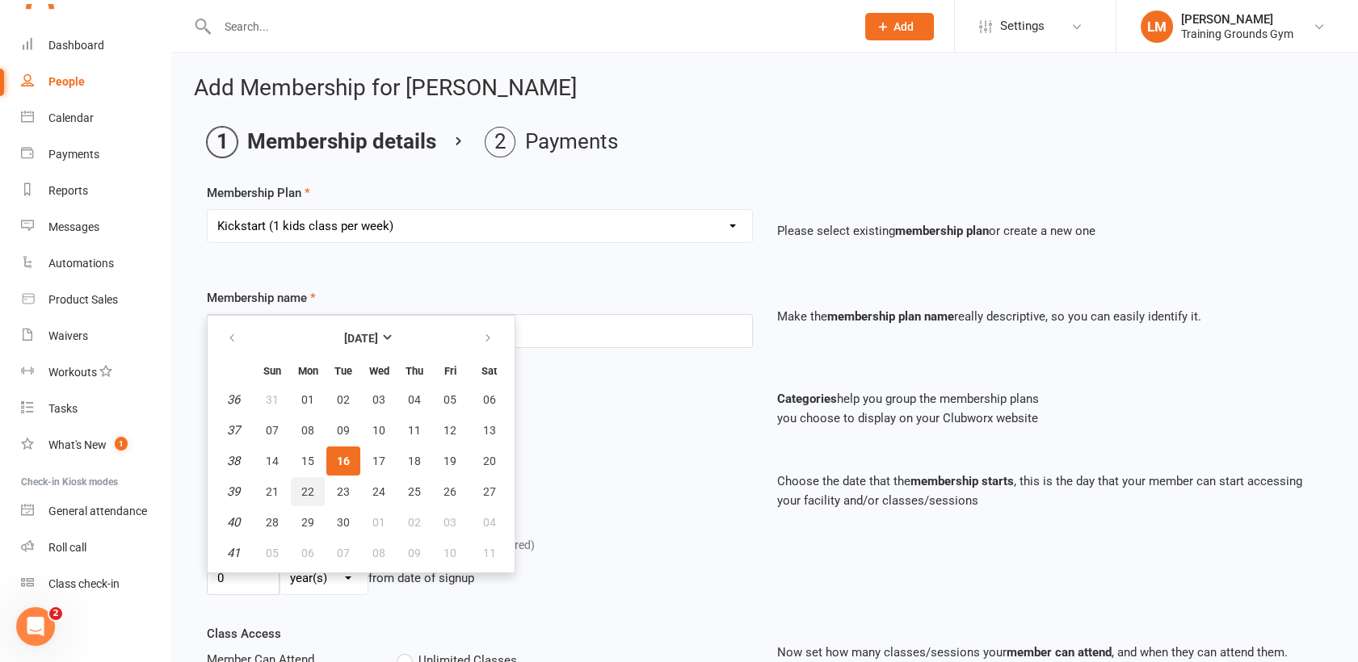
click at [310, 490] on span "22" at bounding box center [307, 491] width 13 height 13
type input "[DATE]"
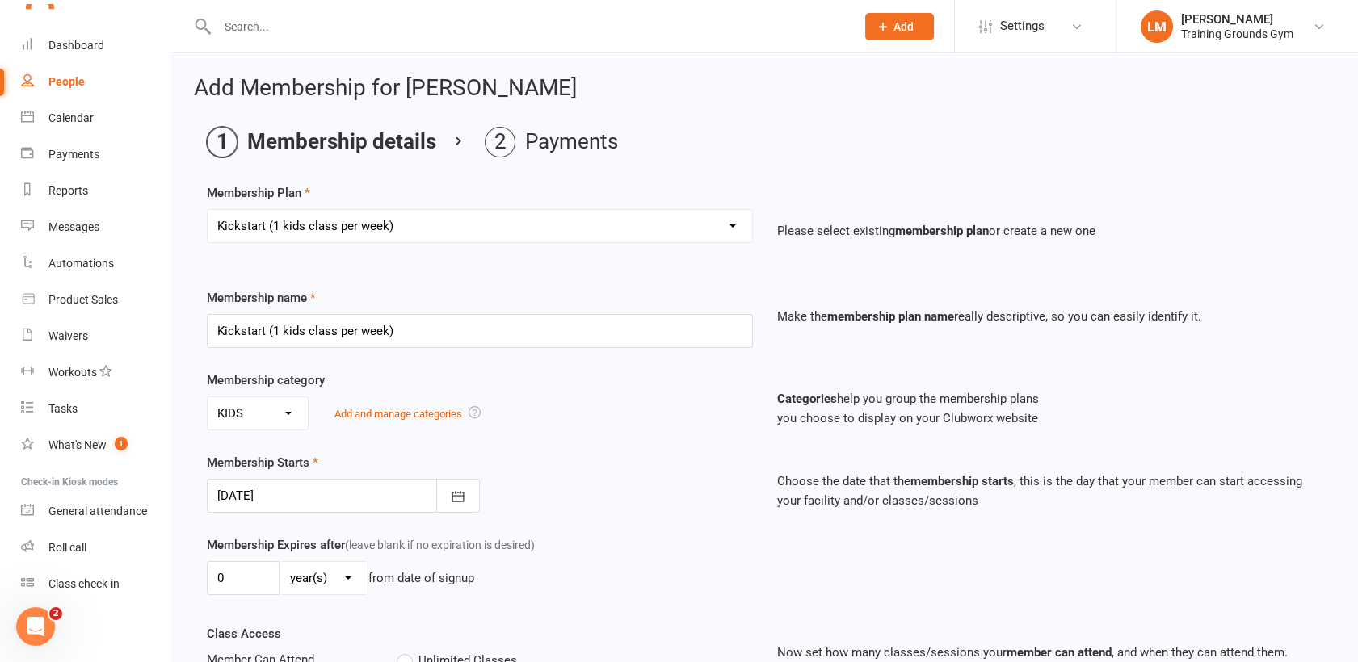
click at [310, 490] on div at bounding box center [343, 496] width 273 height 34
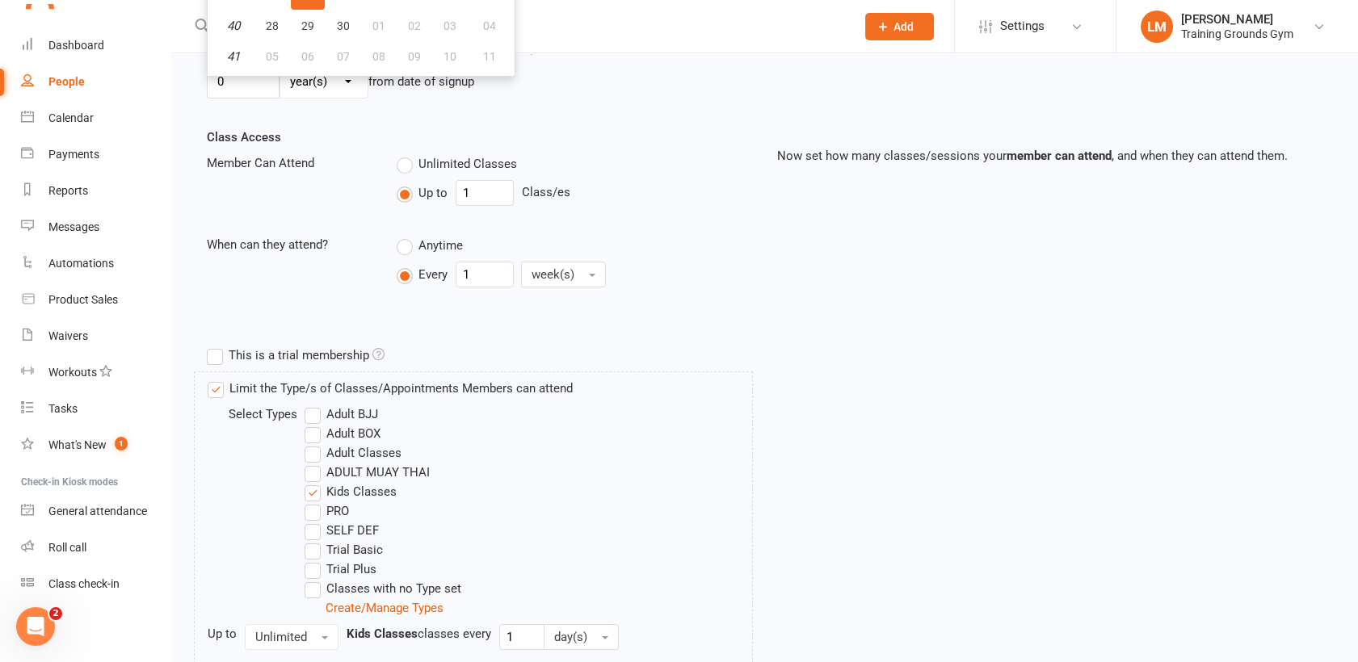
scroll to position [720, 0]
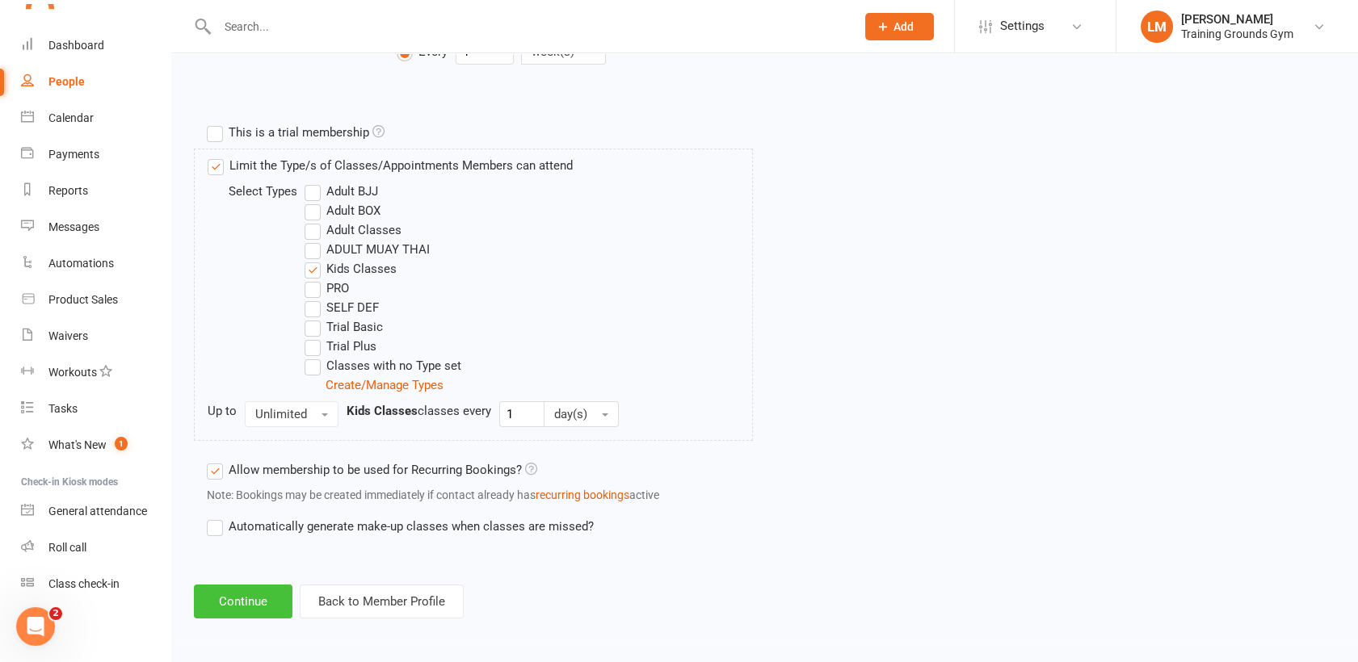
click at [240, 588] on button "Continue" at bounding box center [243, 602] width 99 height 34
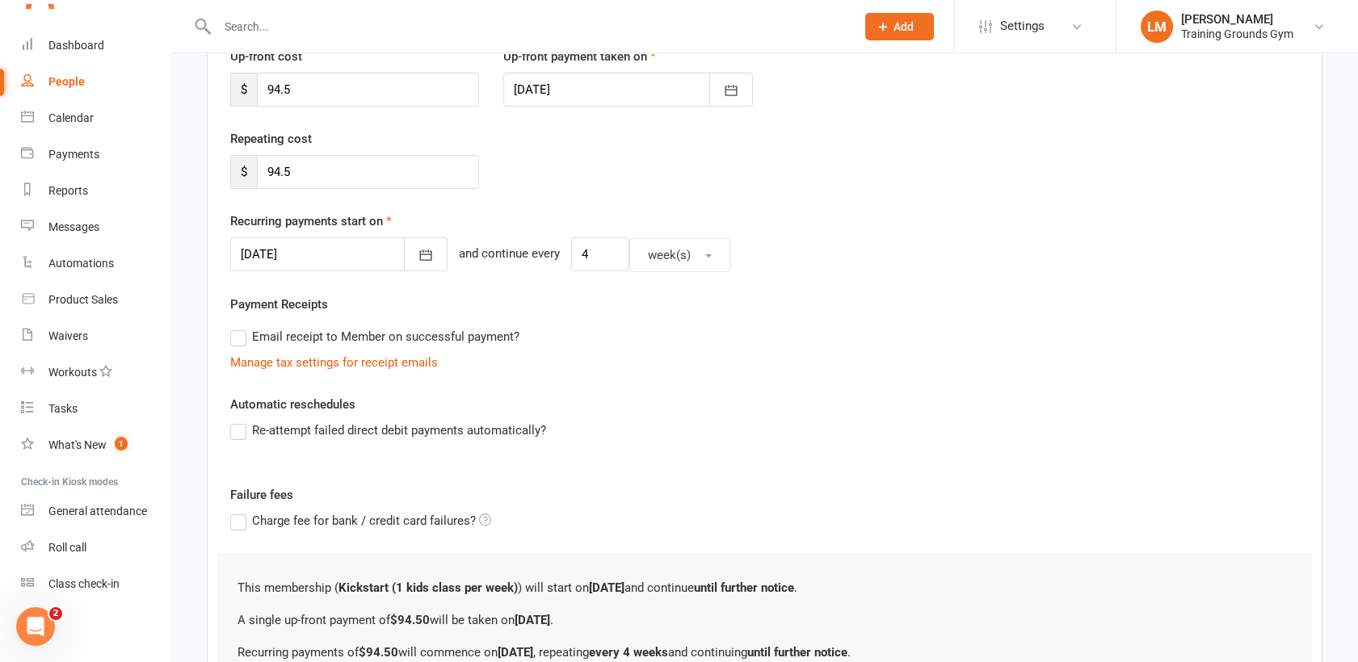
scroll to position [414, 0]
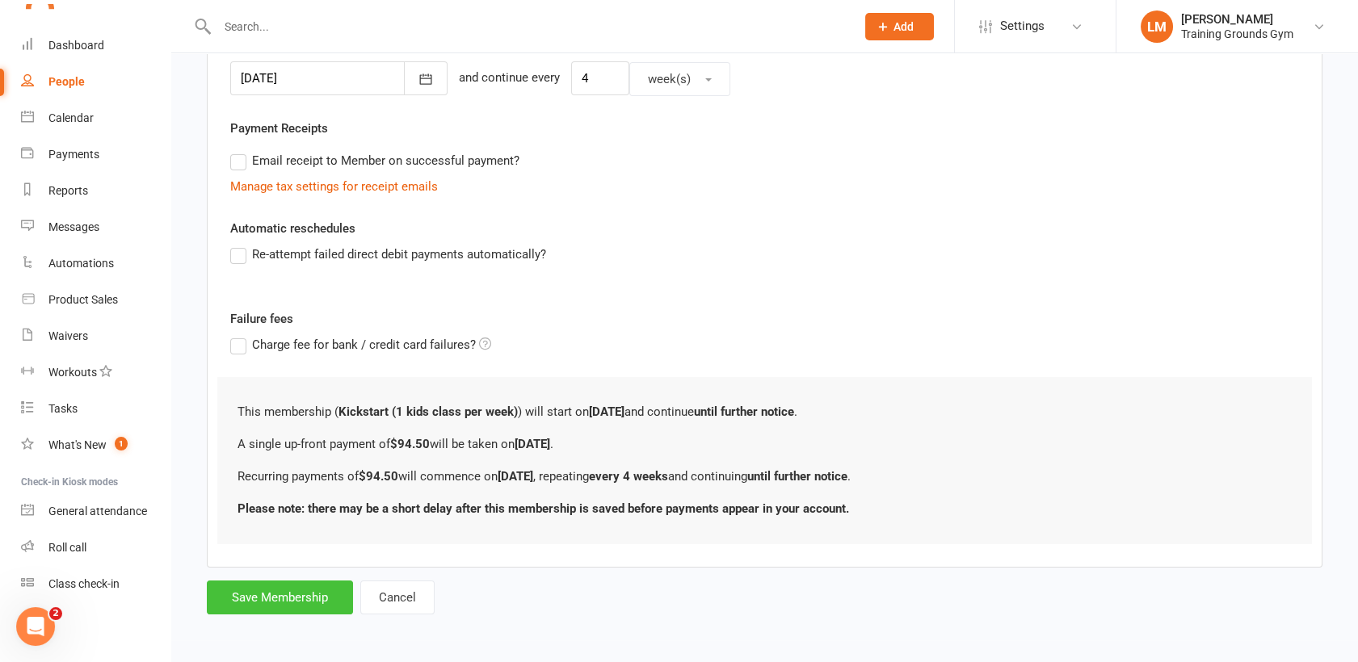
click at [302, 598] on button "Save Membership" at bounding box center [280, 598] width 146 height 34
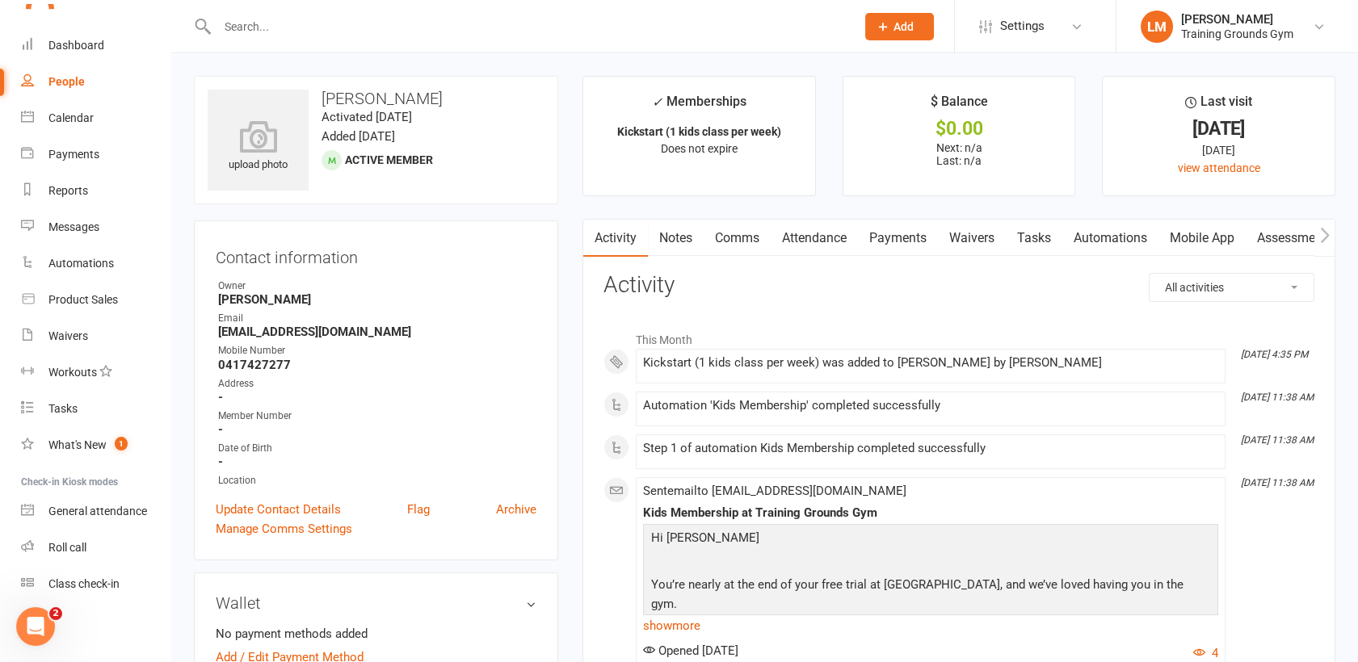
click at [256, 15] on input "text" at bounding box center [528, 26] width 632 height 23
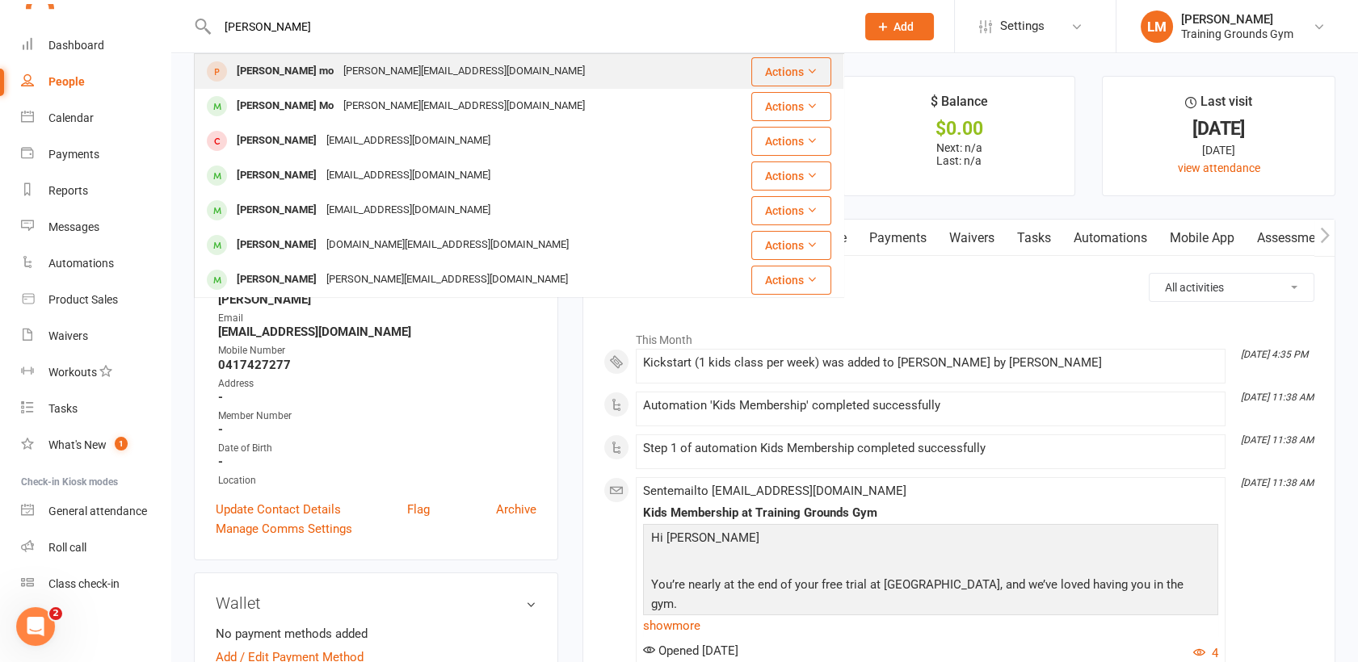
type input "[PERSON_NAME]"
click at [338, 64] on div "[PERSON_NAME][EMAIL_ADDRESS][DOMAIN_NAME]" at bounding box center [463, 71] width 251 height 23
